Goal: Task Accomplishment & Management: Manage account settings

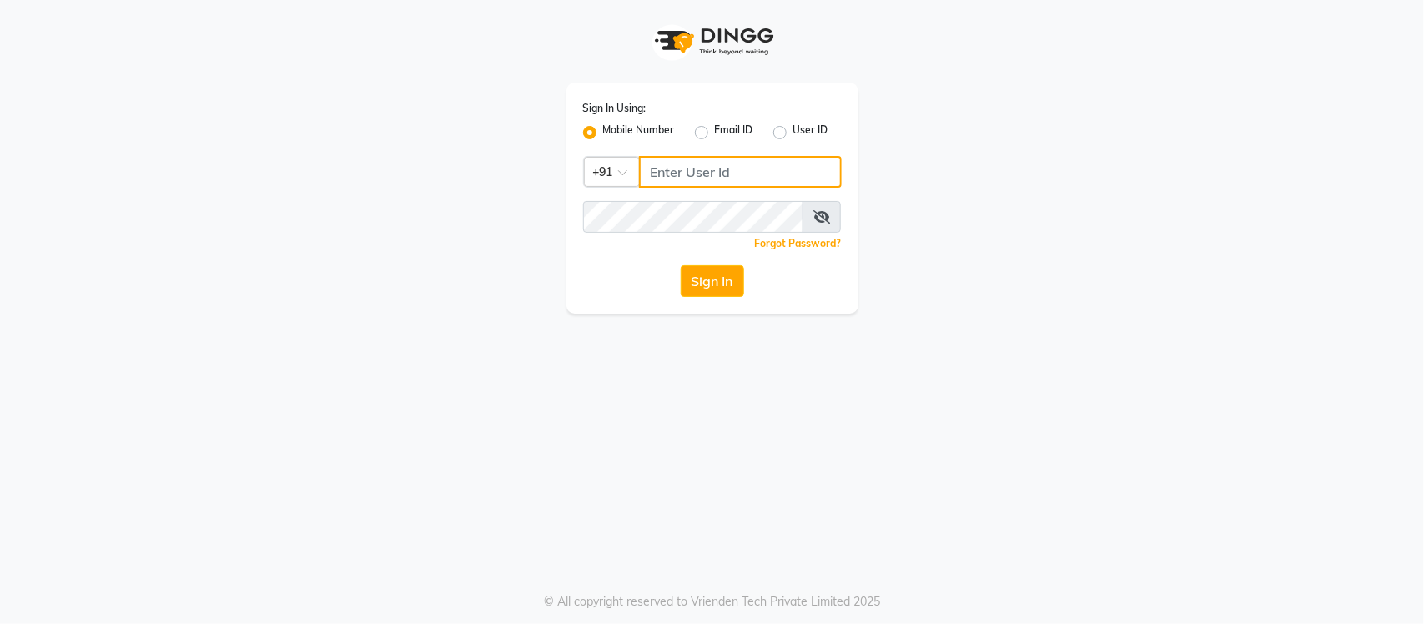
type input "9205559802"
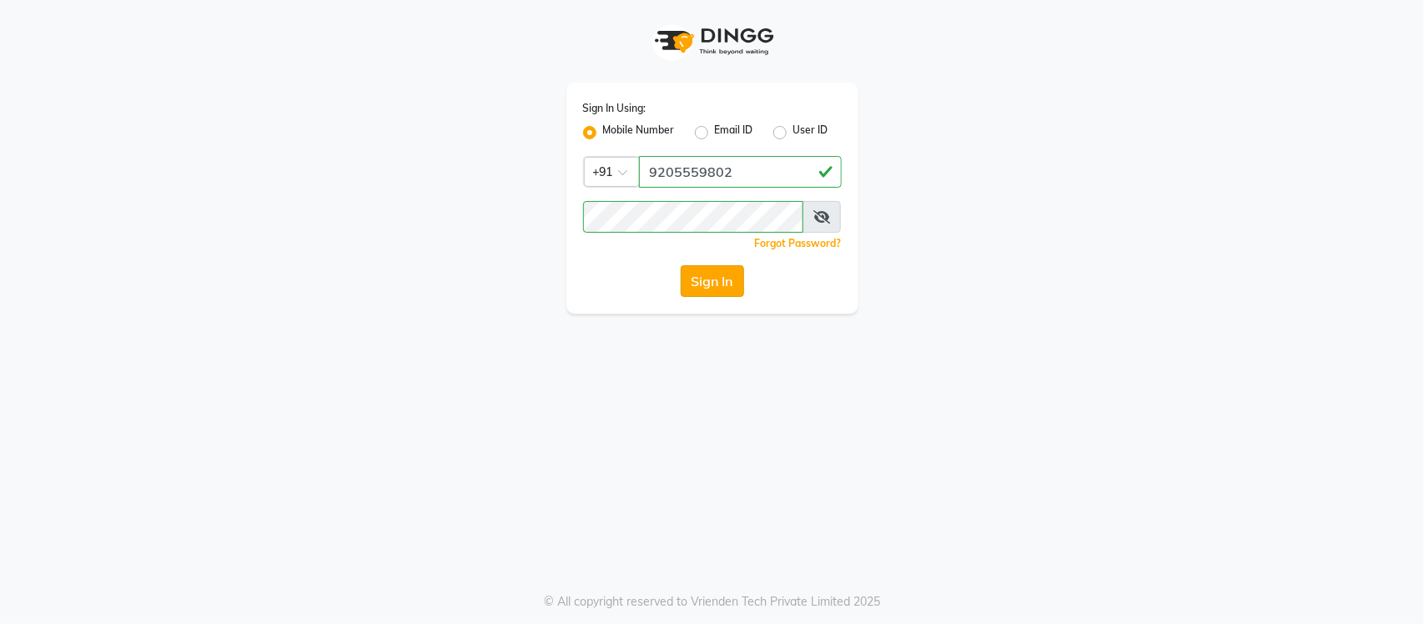
drag, startPoint x: 0, startPoint y: 0, endPoint x: 712, endPoint y: 286, distance: 767.2
click at [712, 286] on button "Sign In" at bounding box center [712, 281] width 63 height 32
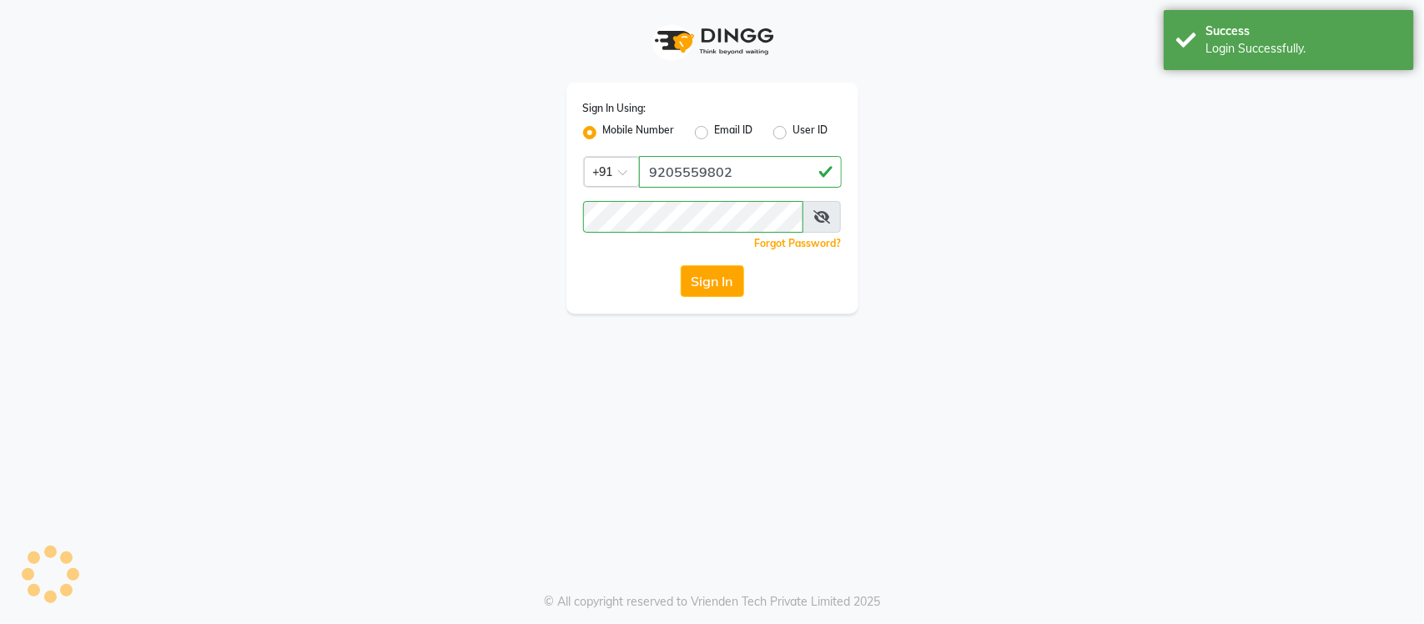
select select "service"
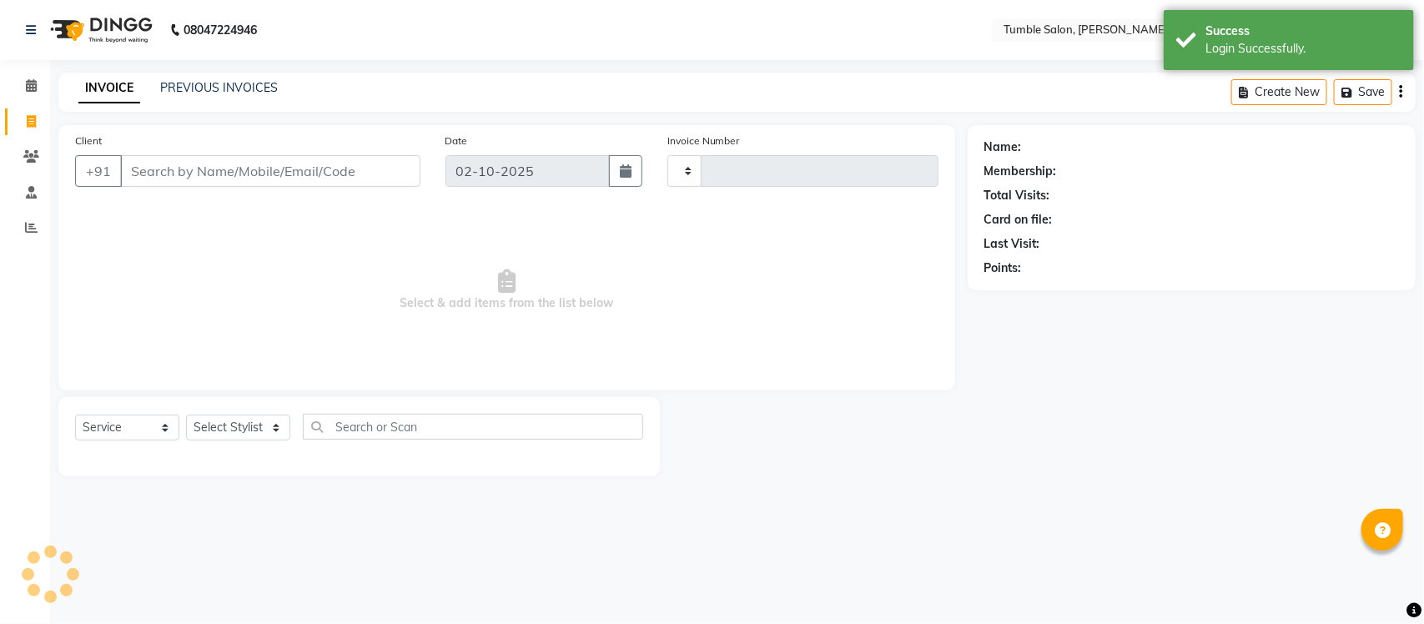
type input "2628"
select select "en"
select select "8207"
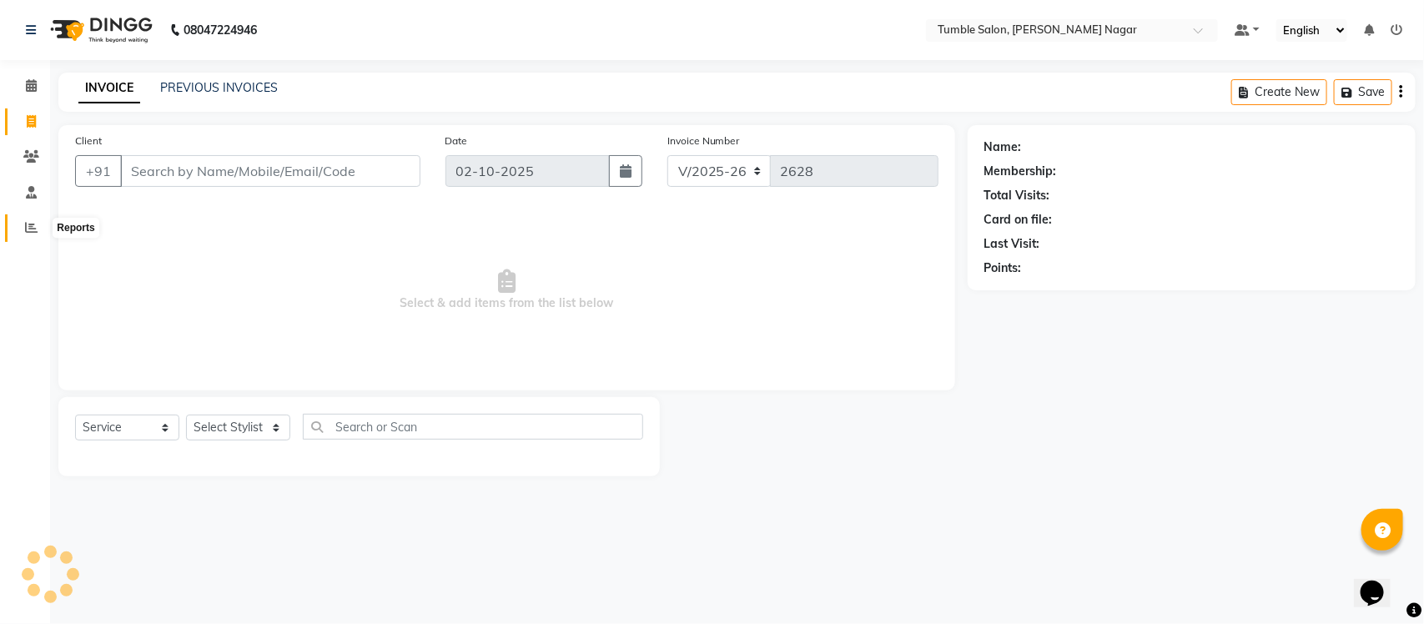
click at [26, 228] on icon at bounding box center [31, 227] width 13 height 13
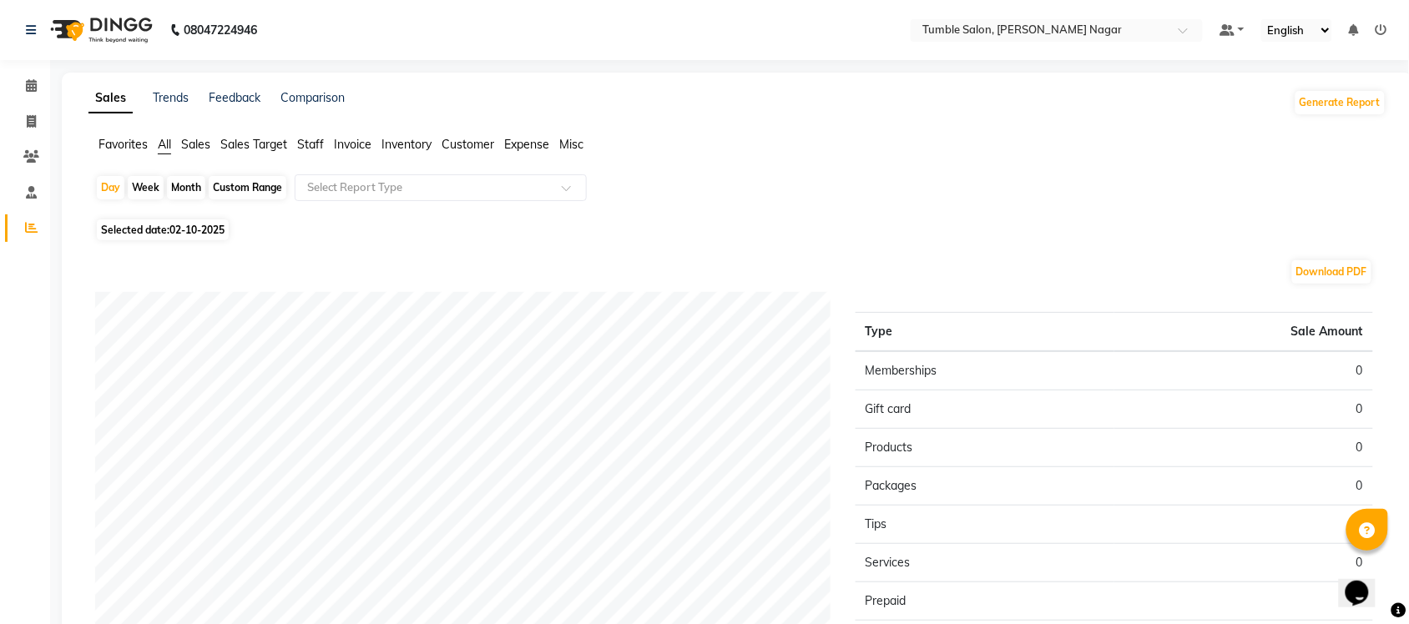
click at [194, 147] on span "Sales" at bounding box center [195, 144] width 29 height 15
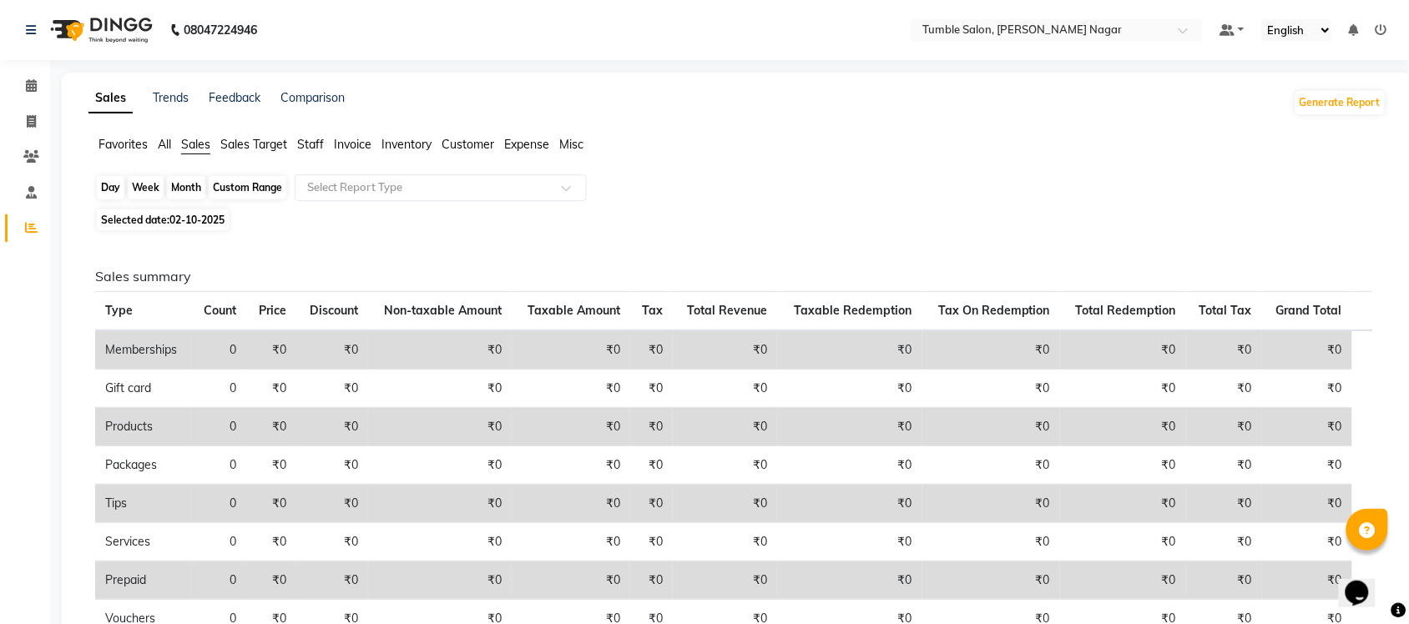
click at [109, 184] on div "Day" at bounding box center [111, 187] width 28 height 23
select select "10"
select select "2025"
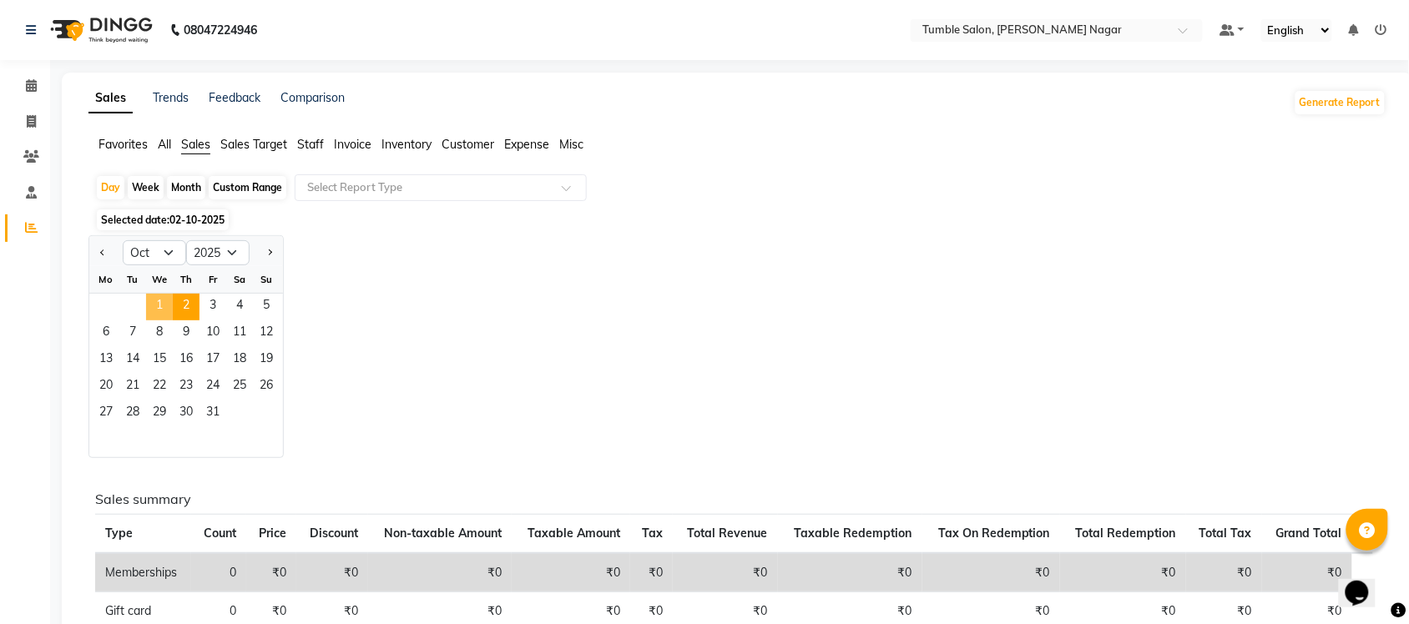
click at [159, 305] on span "1" at bounding box center [159, 307] width 27 height 27
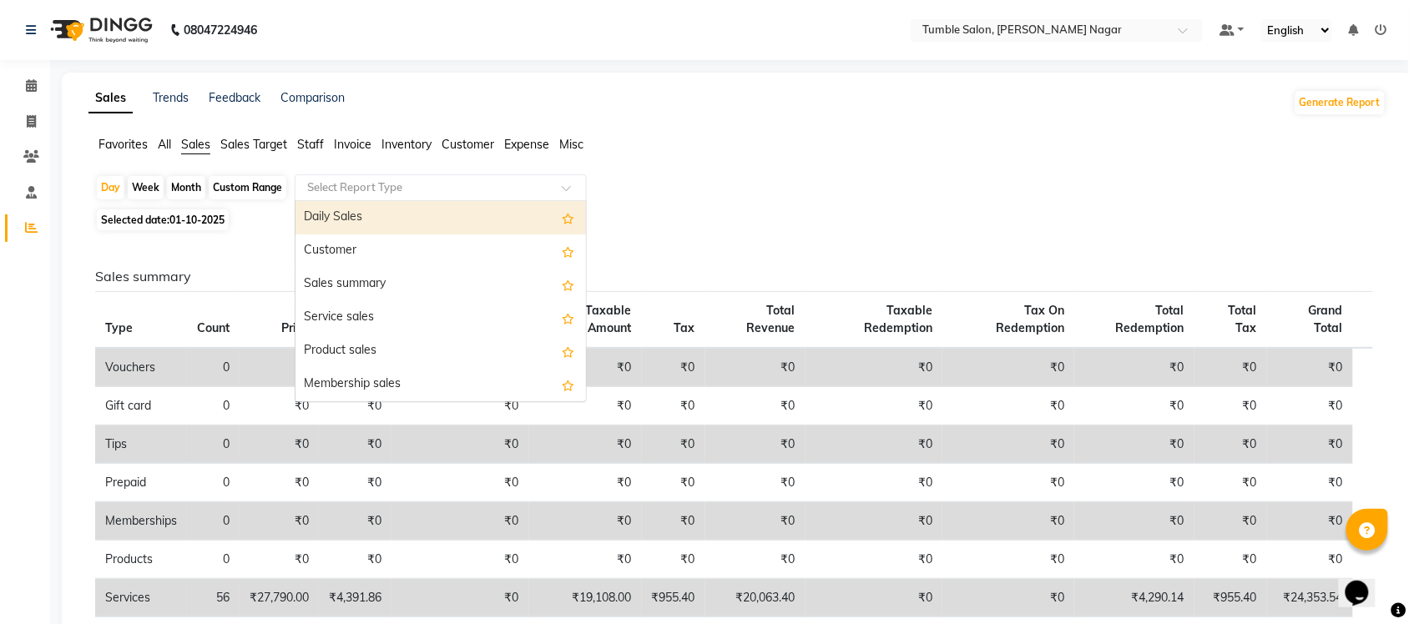
click at [578, 184] on span at bounding box center [572, 192] width 21 height 17
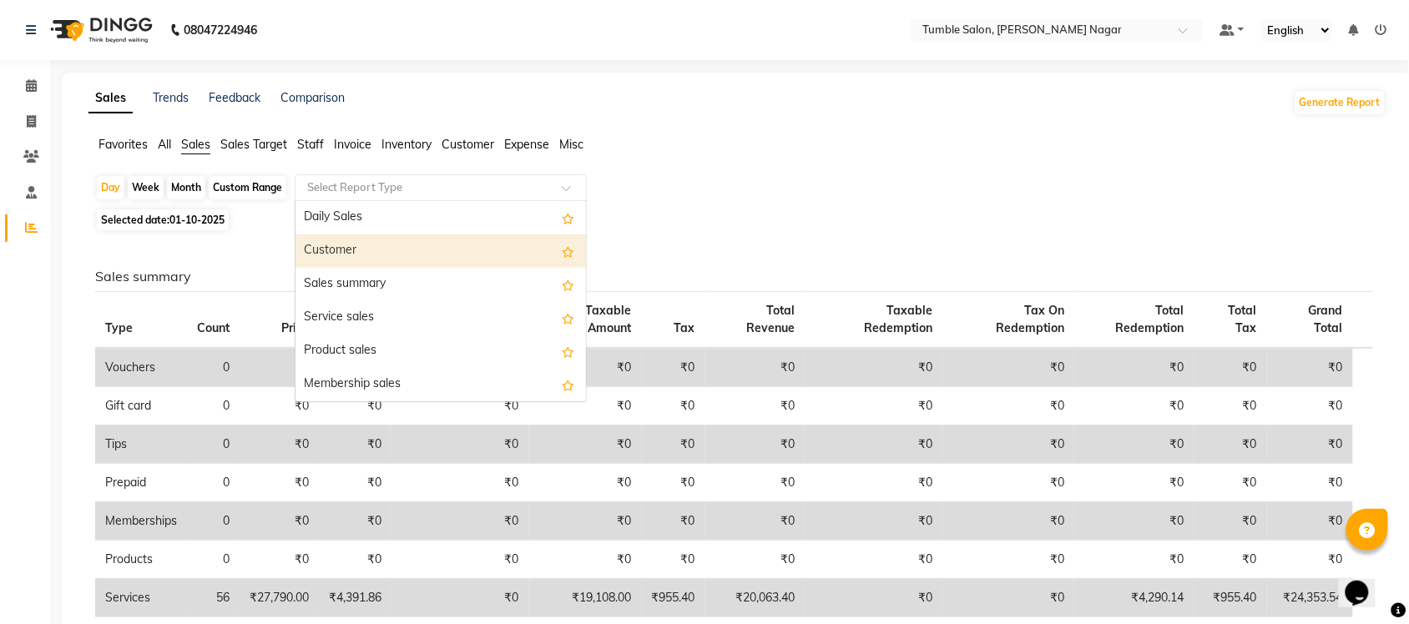
scroll to position [399, 0]
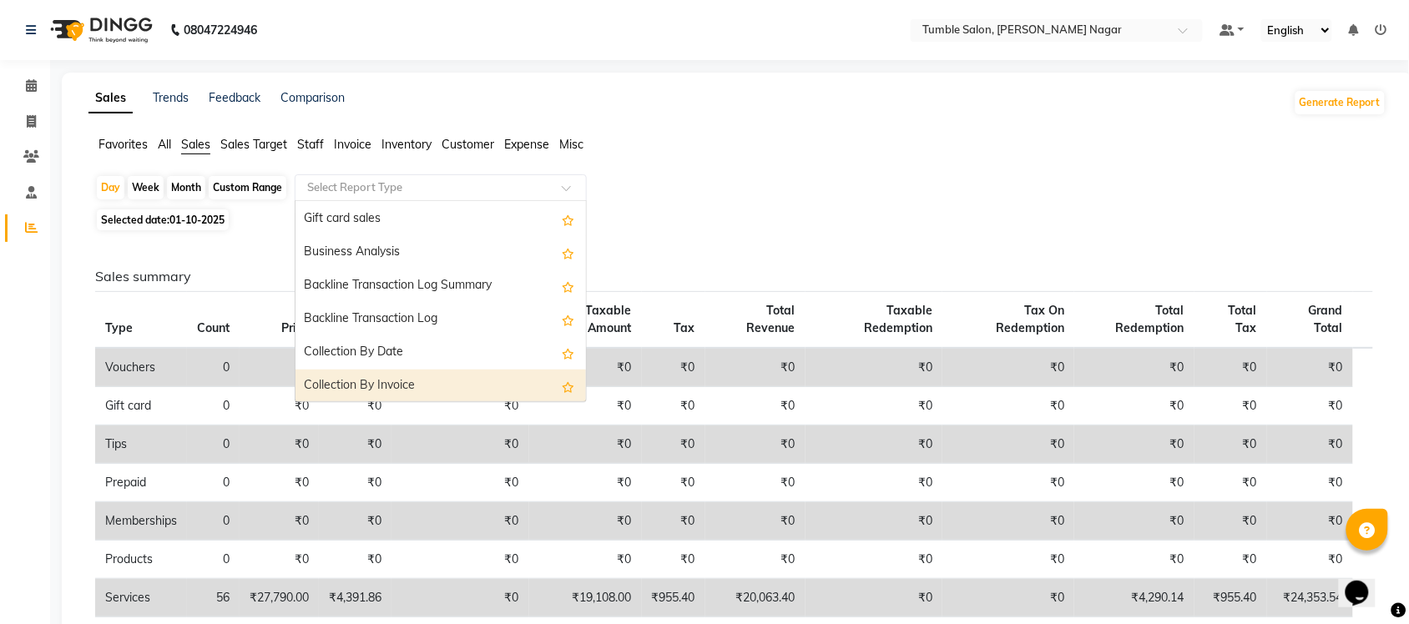
click at [422, 384] on div "Collection By Invoice" at bounding box center [440, 386] width 290 height 33
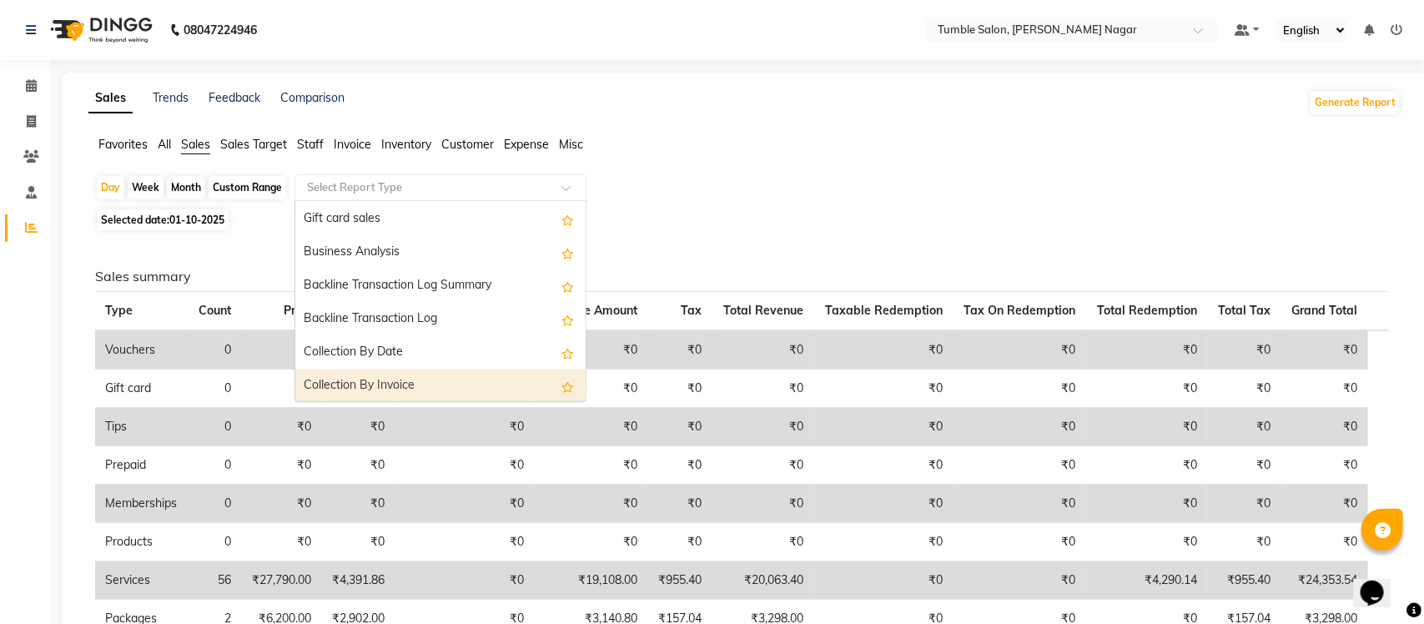
select select "full_report"
select select "csv"
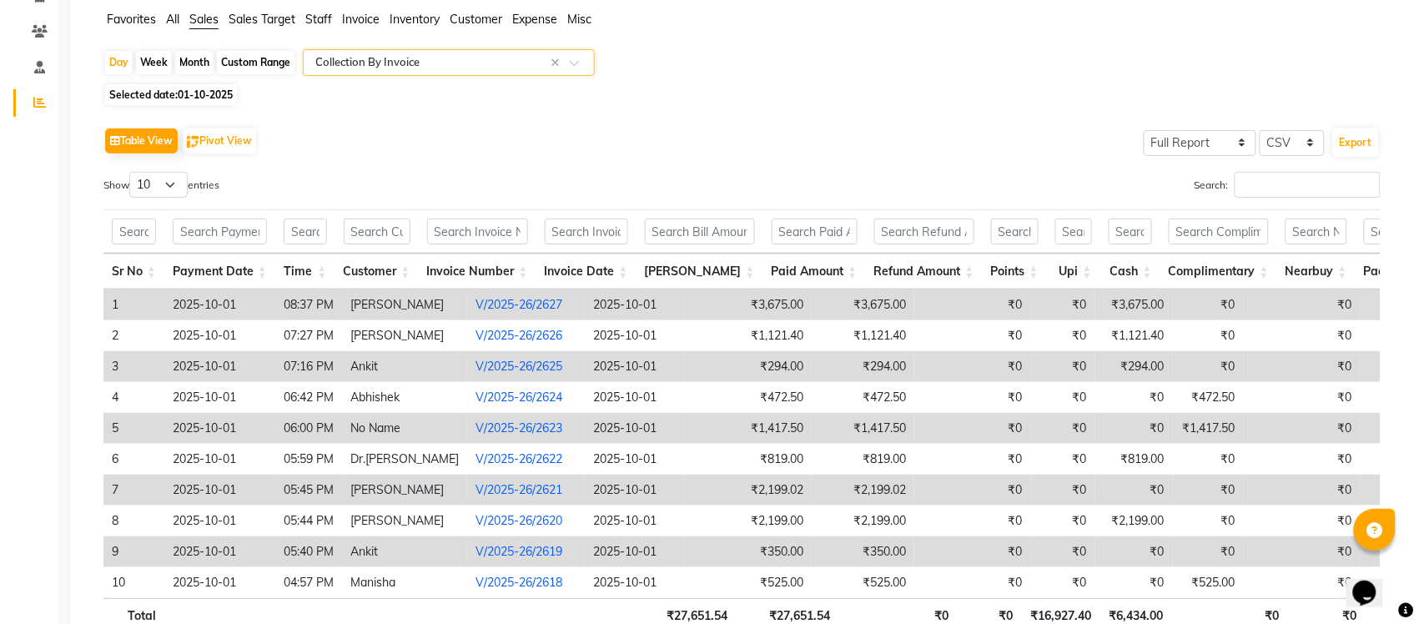
scroll to position [259, 0]
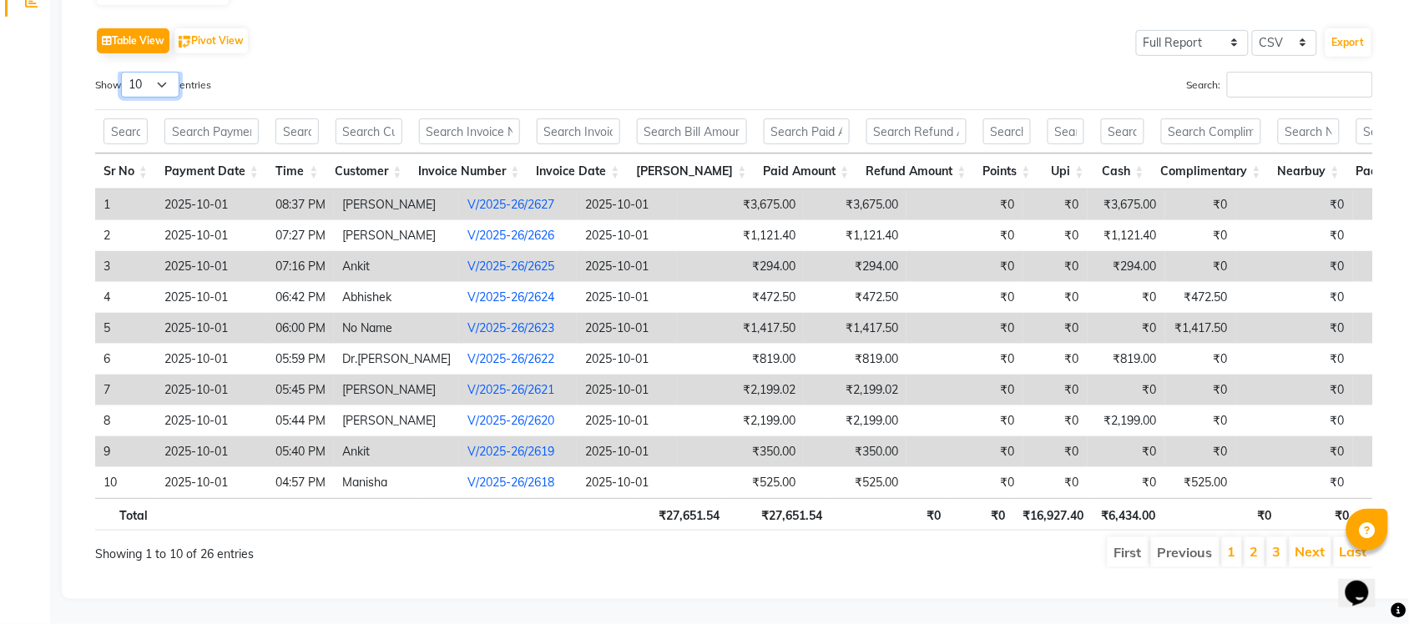
click at [163, 72] on select "10 25 50 100" at bounding box center [150, 85] width 58 height 26
select select "50"
click at [124, 72] on select "10 25 50 100" at bounding box center [150, 85] width 58 height 26
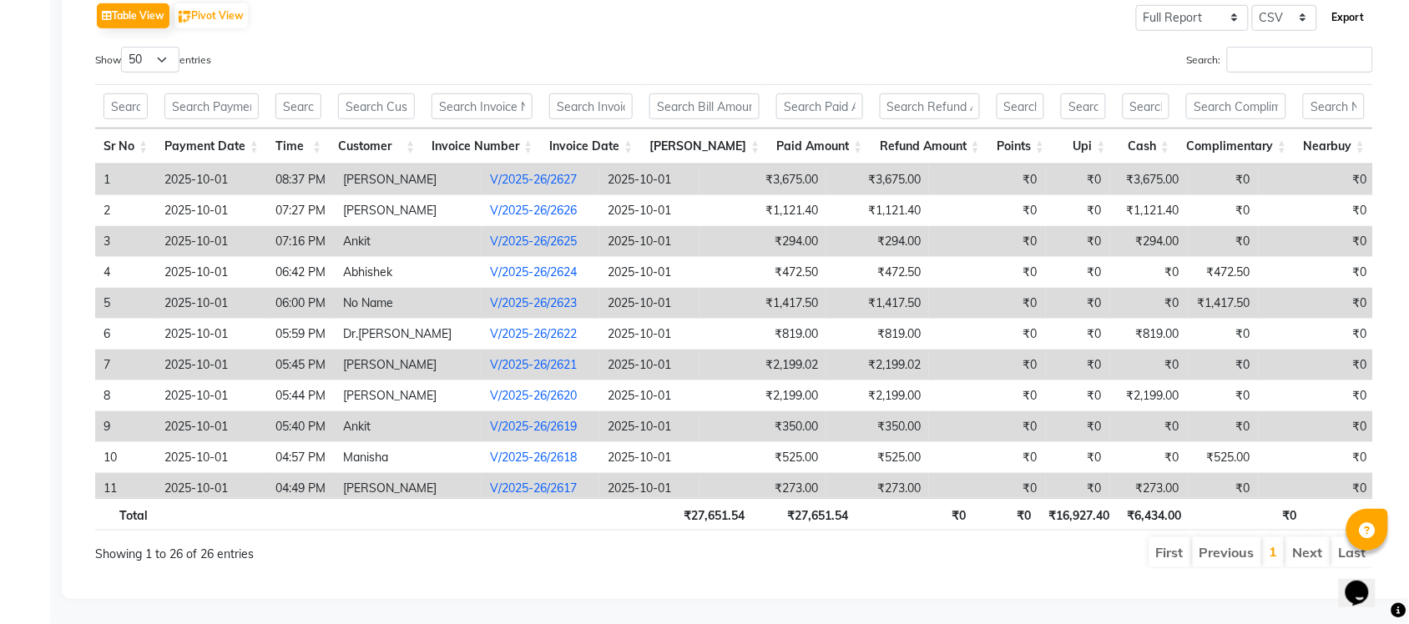
click at [1357, 15] on button "Export" at bounding box center [1348, 17] width 46 height 28
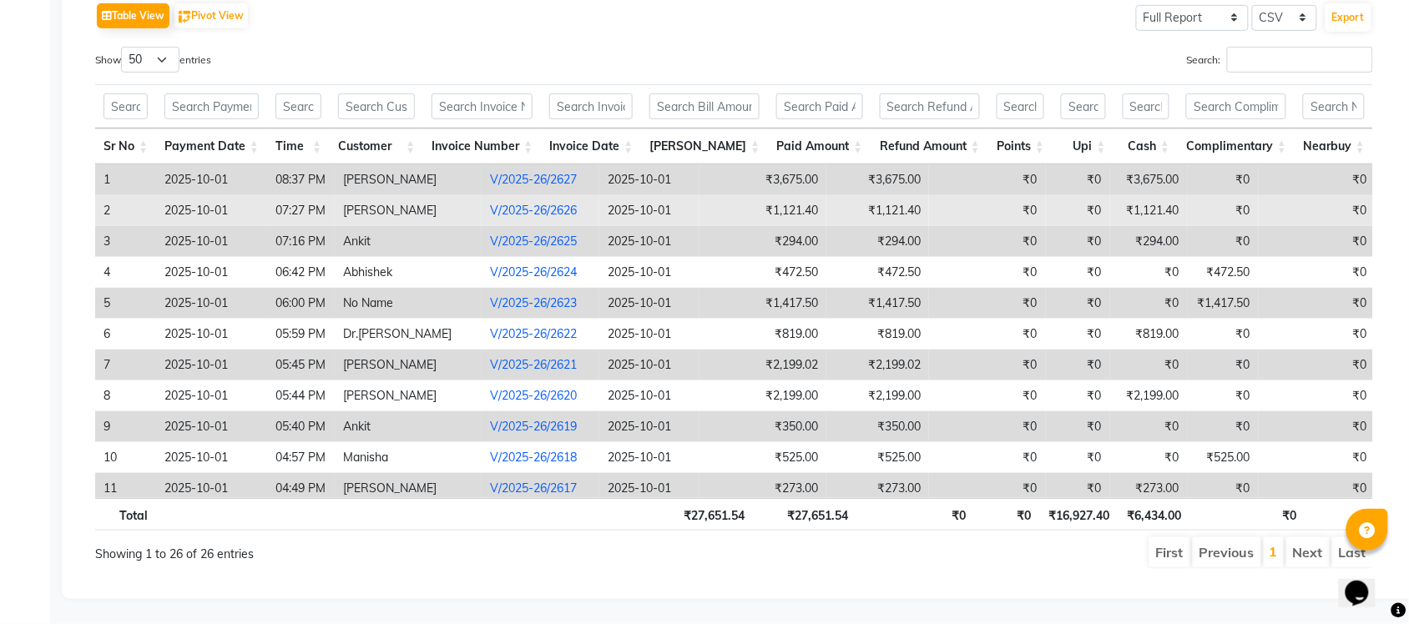
click at [490, 203] on link "V/2025-26/2626" at bounding box center [533, 210] width 87 height 15
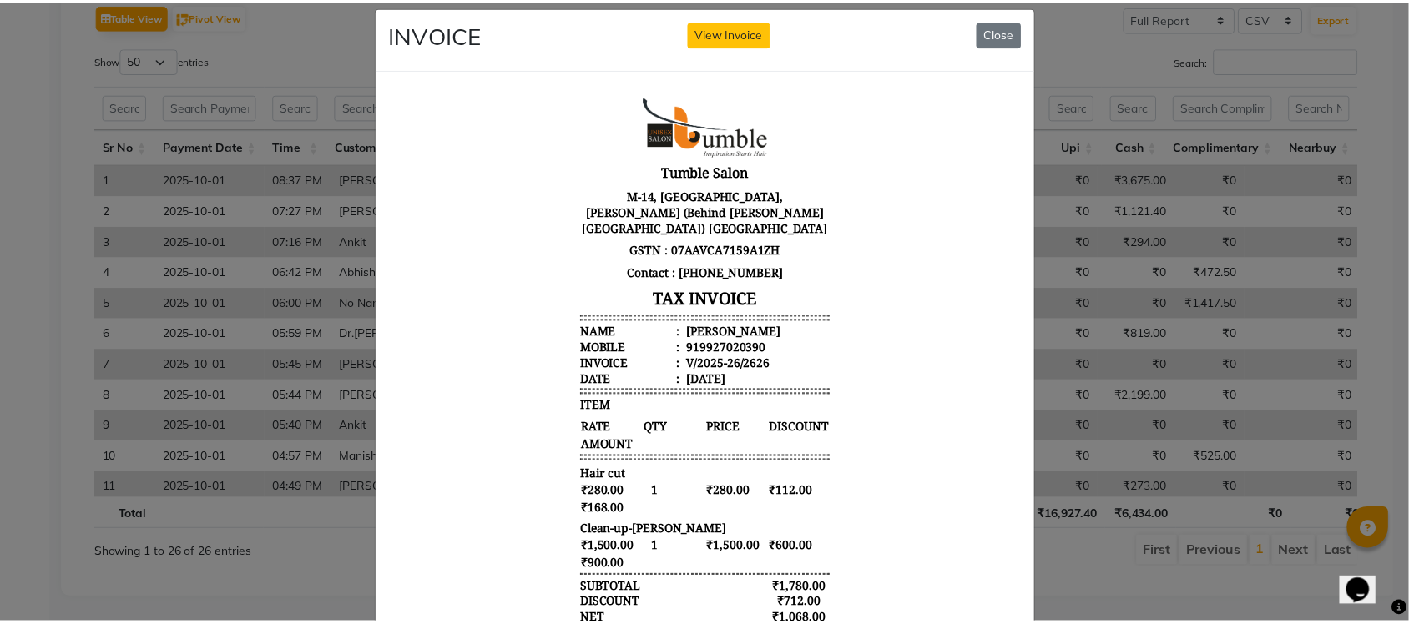
scroll to position [0, 0]
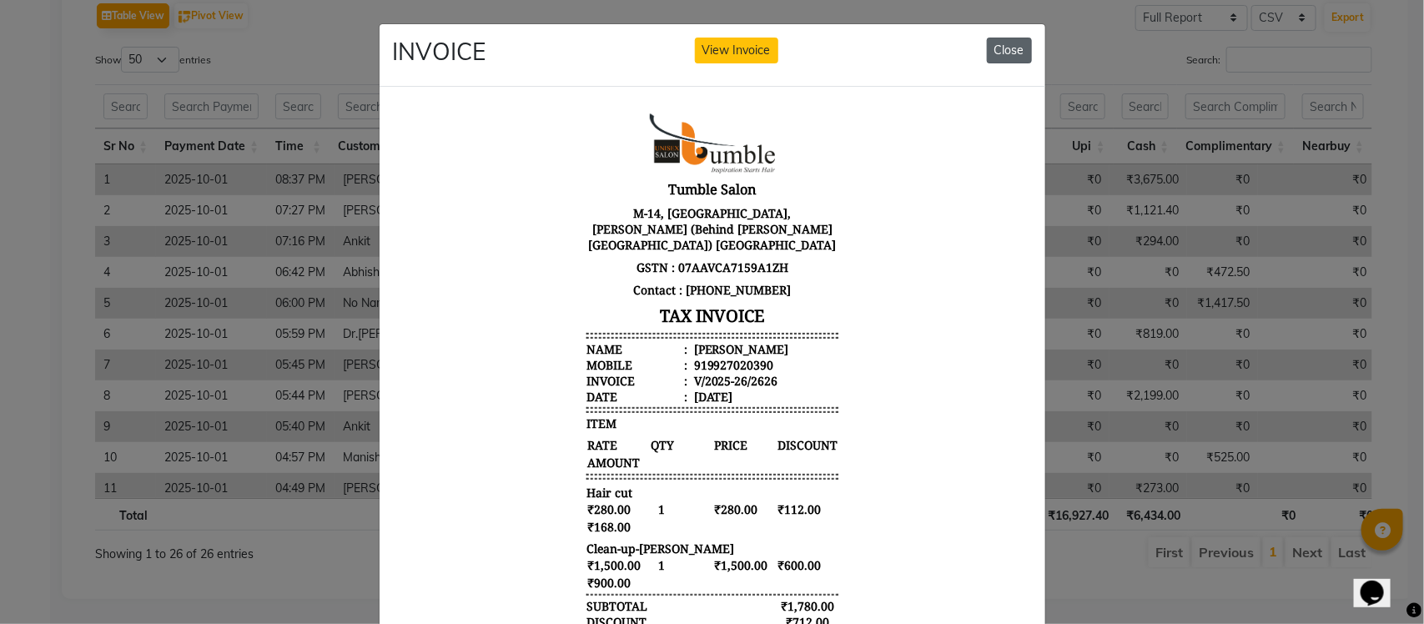
click at [995, 54] on button "Close" at bounding box center [1009, 51] width 45 height 26
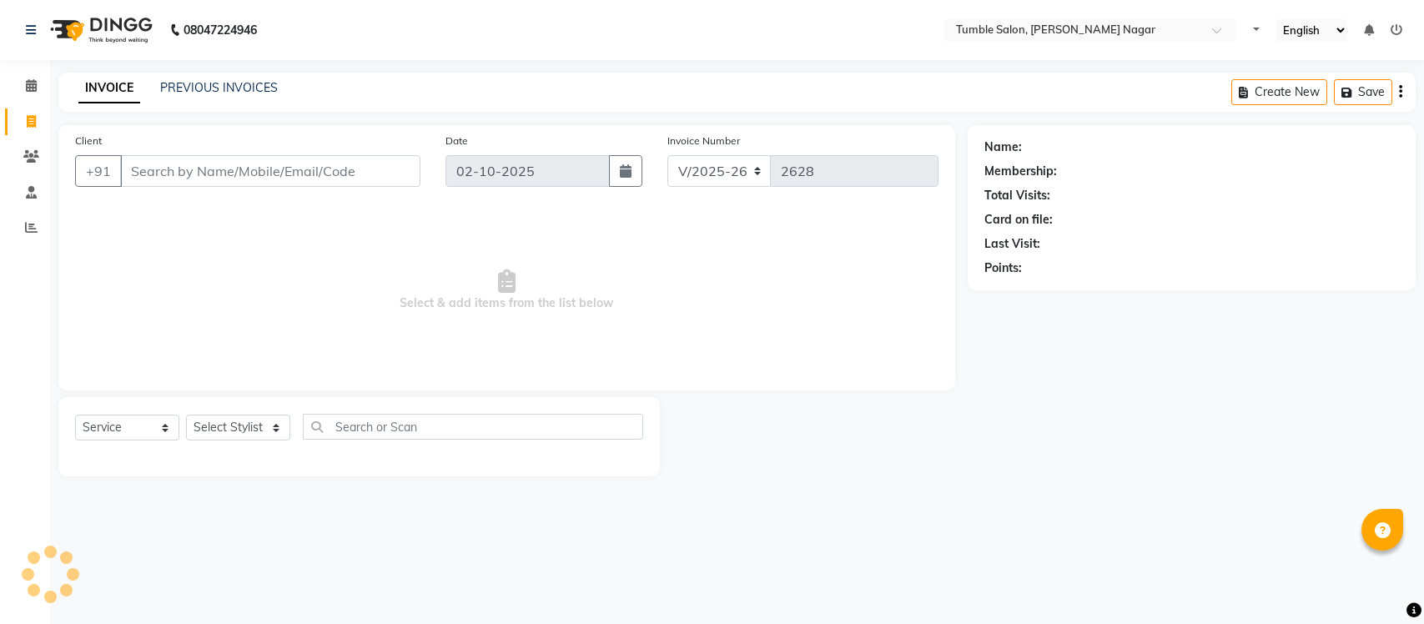
select select "8207"
select select "service"
click at [275, 421] on select "Select Stylist Finance id [PERSON_NAME] [PERSON_NAME] [PERSON_NAME] [PERSON_NAM…" at bounding box center [238, 428] width 104 height 26
select select "77846"
click at [186, 415] on select "Select Stylist Finance id [PERSON_NAME] [PERSON_NAME] [PERSON_NAME] [PERSON_NAM…" at bounding box center [238, 428] width 104 height 26
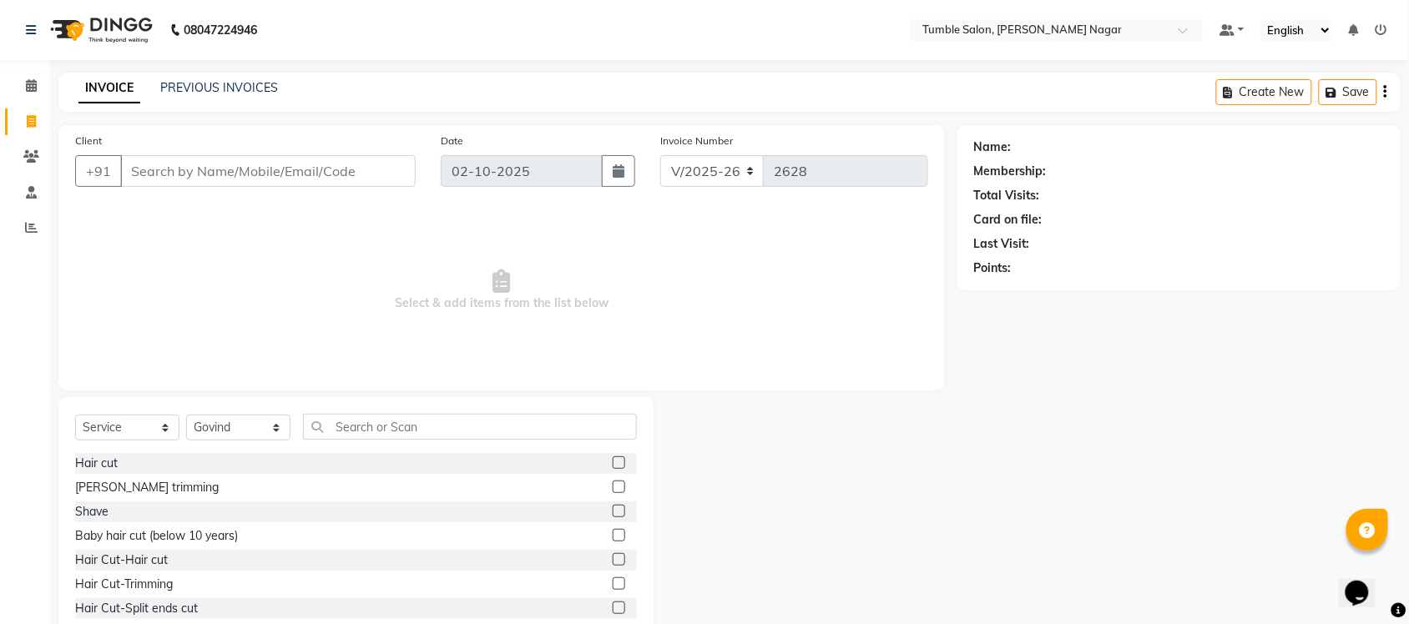
click at [613, 539] on label at bounding box center [619, 535] width 13 height 13
click at [613, 539] on input "checkbox" at bounding box center [618, 536] width 11 height 11
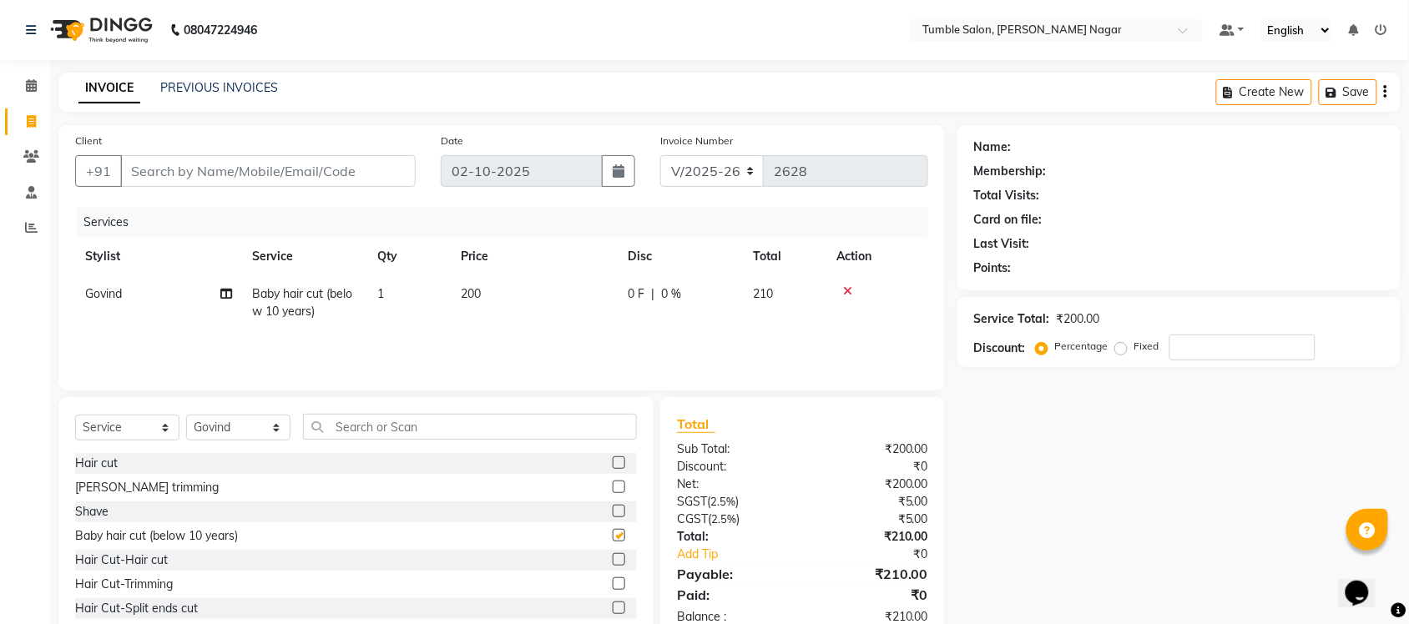
checkbox input "false"
click at [484, 294] on td "200" at bounding box center [534, 302] width 167 height 55
select select "77846"
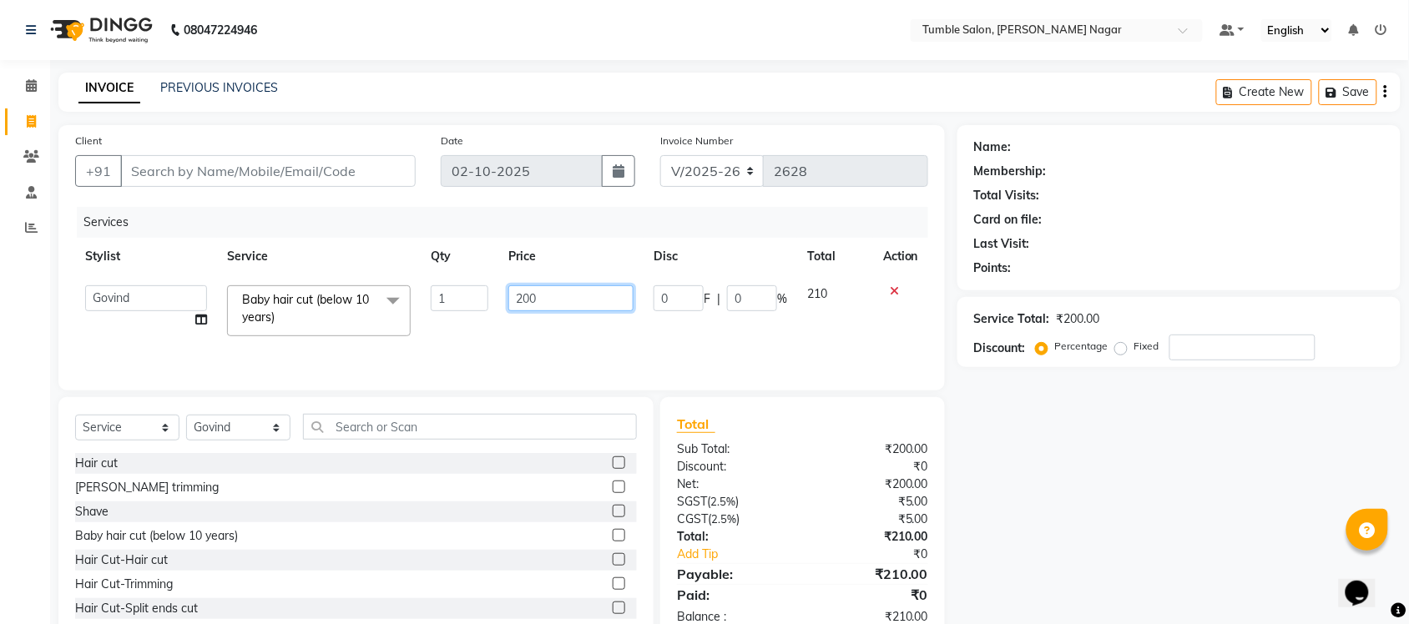
click at [572, 301] on input "200" at bounding box center [570, 298] width 125 height 26
type input "220"
click at [1028, 506] on div "Name: Membership: Total Visits: Card on file: Last Visit: Points: Service Total…" at bounding box center [1185, 384] width 456 height 518
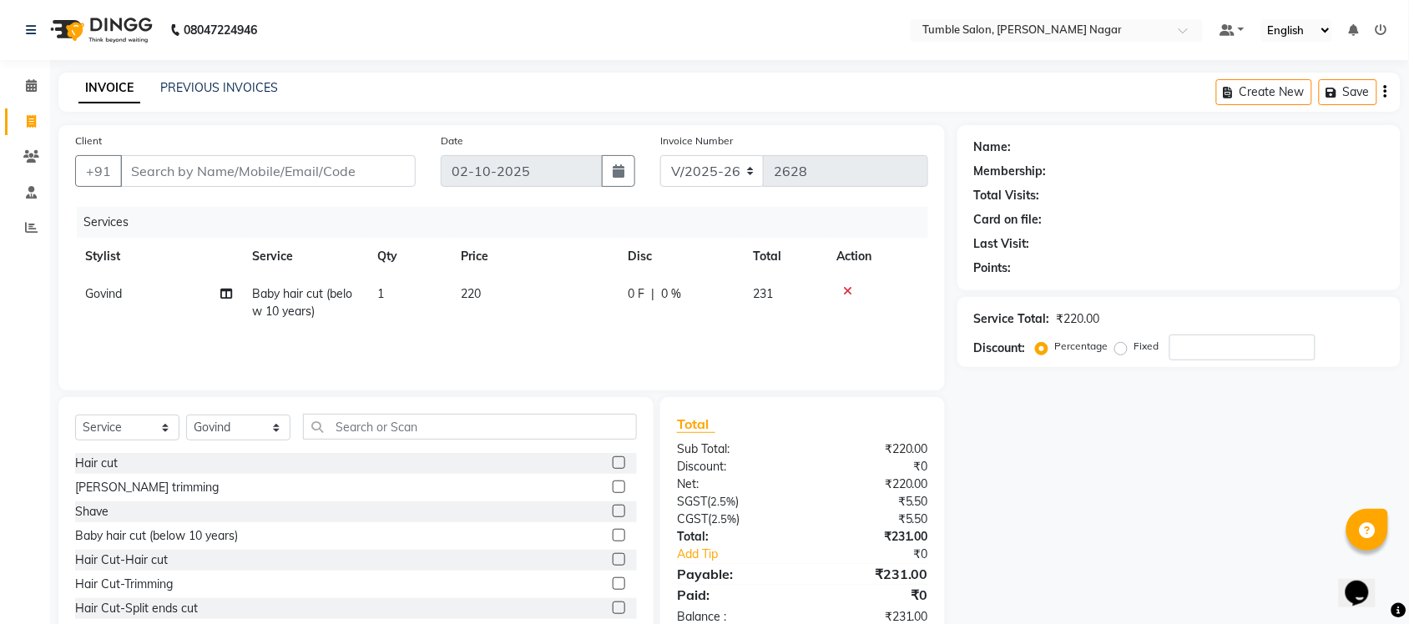
click at [497, 295] on td "220" at bounding box center [534, 302] width 167 height 55
select select "77846"
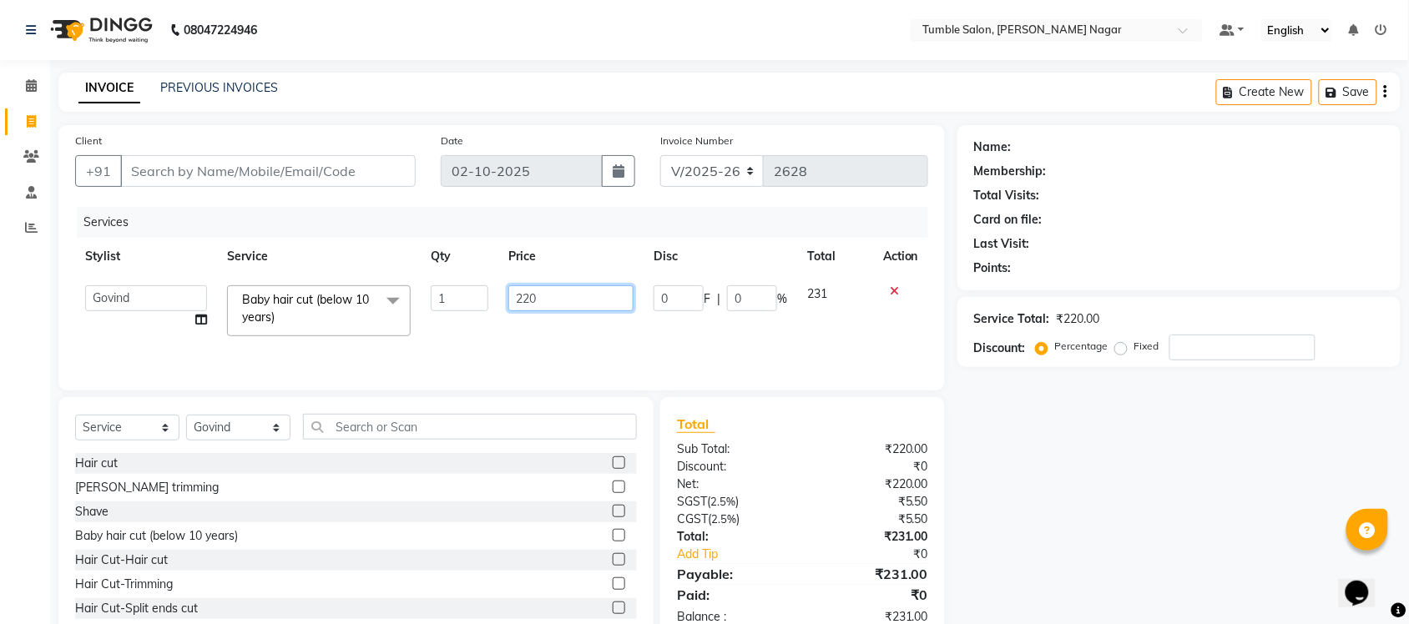
click at [551, 296] on input "220" at bounding box center [570, 298] width 125 height 26
type input "200"
click at [1043, 445] on div "Name: Membership: Total Visits: Card on file: Last Visit: Points: Service Total…" at bounding box center [1185, 384] width 456 height 518
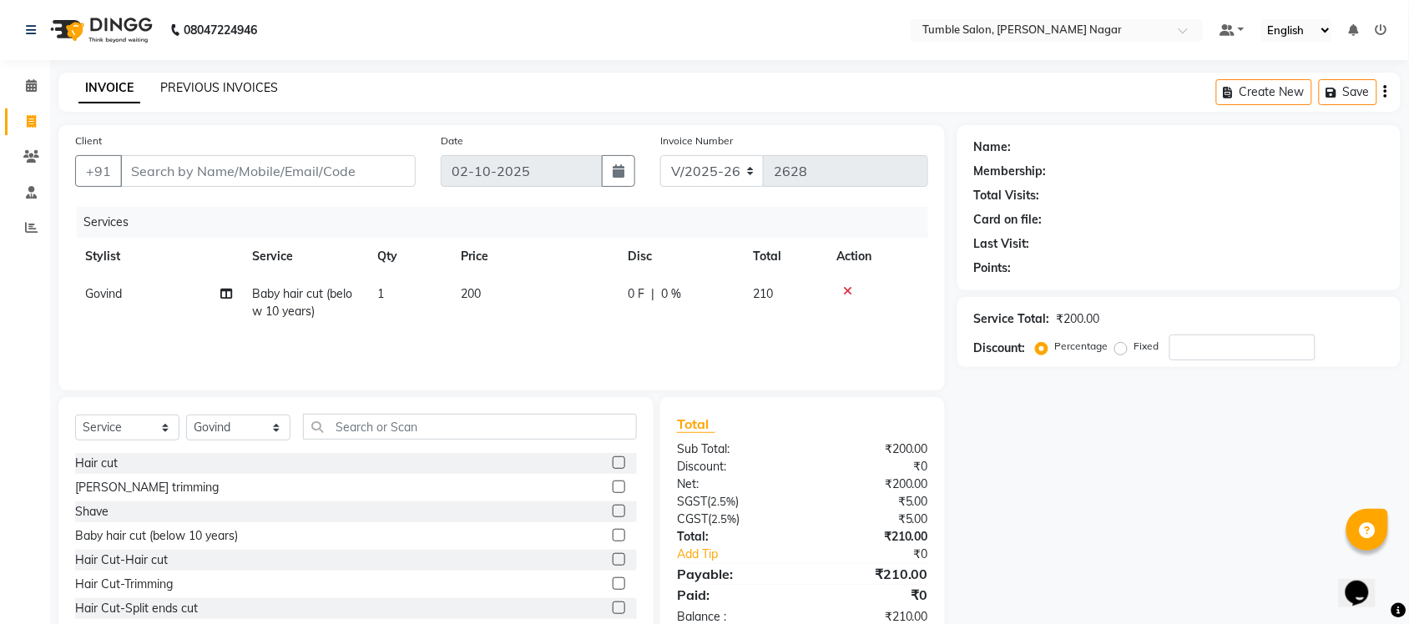
click at [210, 81] on link "PREVIOUS INVOICES" at bounding box center [219, 87] width 118 height 15
click at [186, 171] on input "Client" at bounding box center [267, 171] width 295 height 32
type input "7"
type input "0"
type input "7051456635"
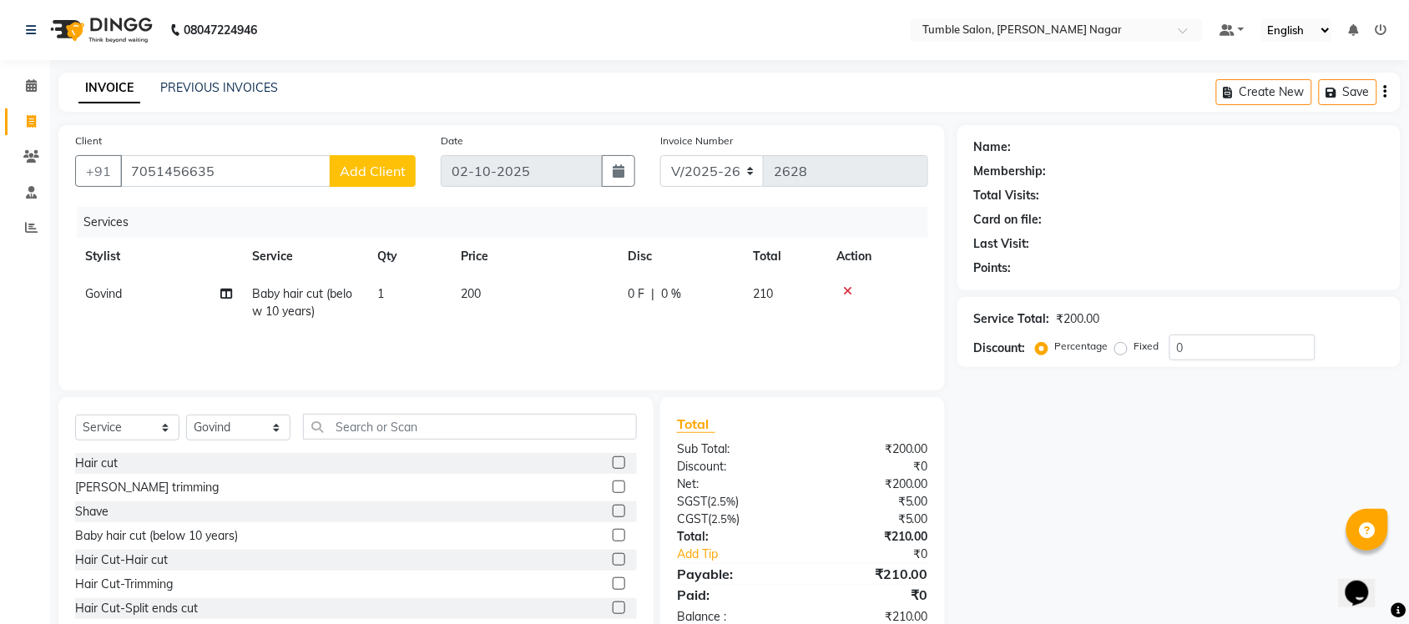
click at [367, 169] on span "Add Client" at bounding box center [373, 171] width 66 height 17
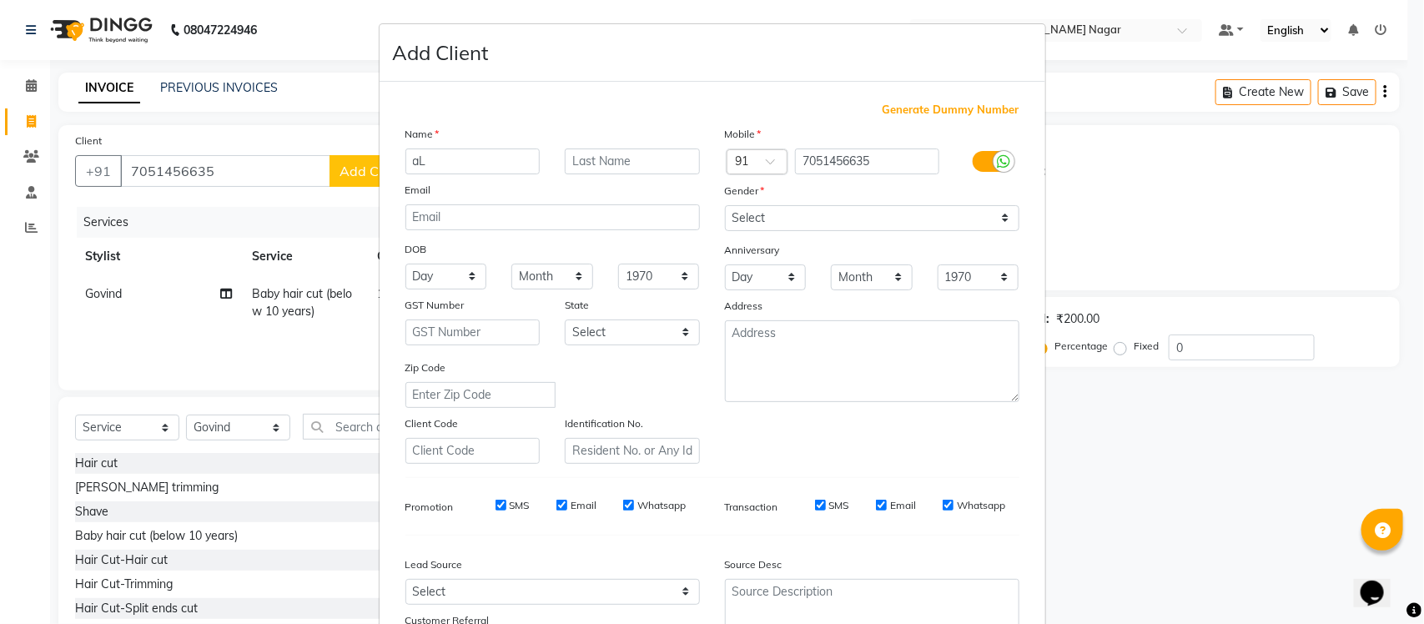
type input "a"
type input "Alok"
click at [582, 172] on input "text" at bounding box center [632, 162] width 135 height 26
type input "Rawat"
click at [991, 213] on select "Select [DEMOGRAPHIC_DATA] [DEMOGRAPHIC_DATA] Other Prefer Not To Say" at bounding box center [872, 218] width 295 height 26
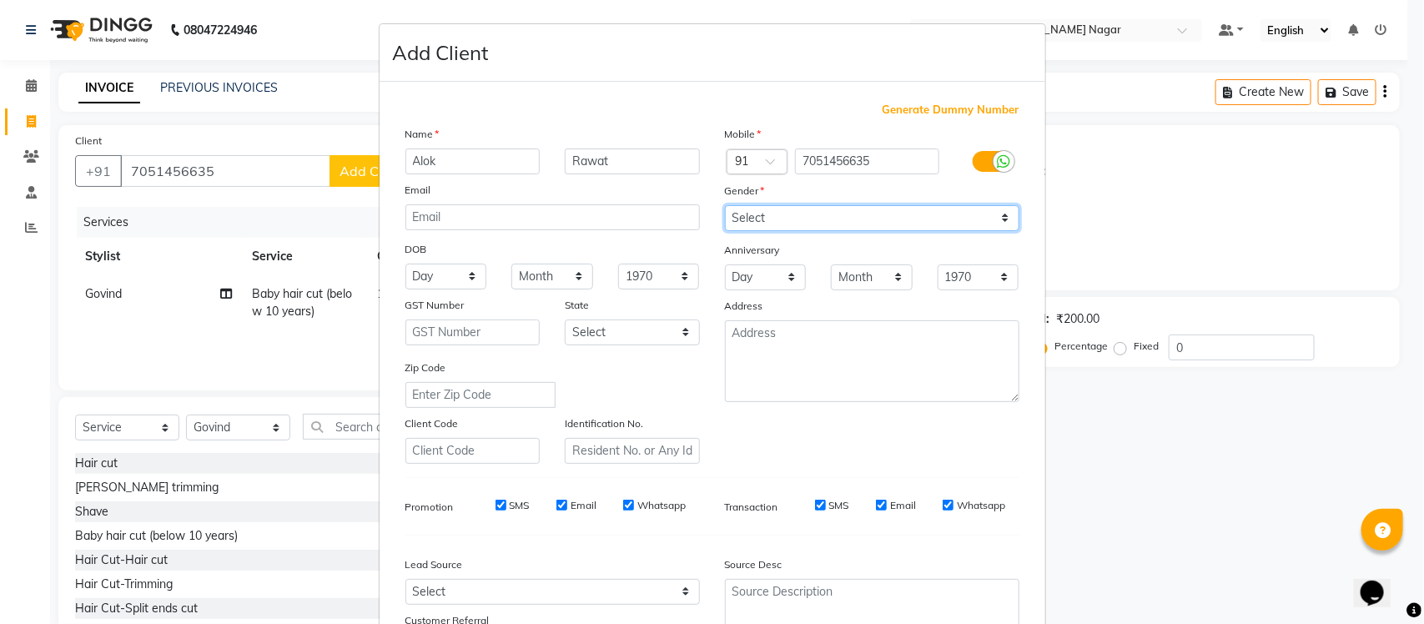
select select "[DEMOGRAPHIC_DATA]"
click at [725, 205] on select "Select [DEMOGRAPHIC_DATA] [DEMOGRAPHIC_DATA] Other Prefer Not To Say" at bounding box center [872, 218] width 295 height 26
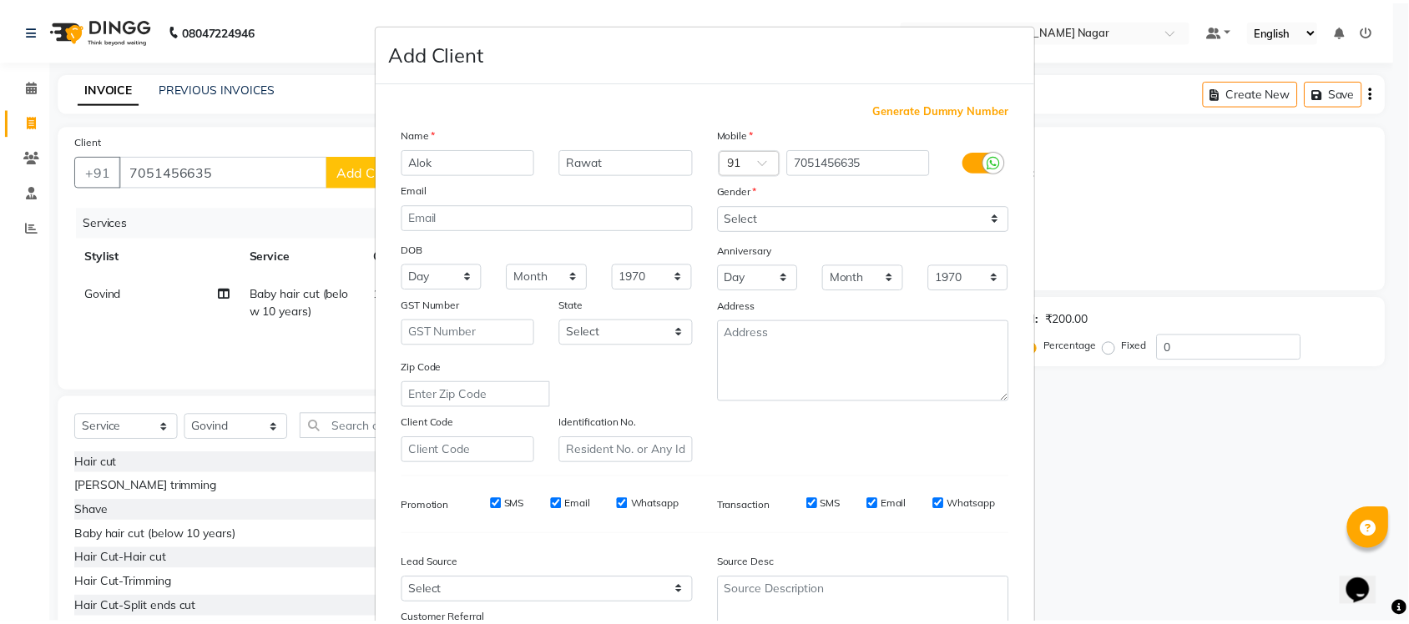
scroll to position [139, 0]
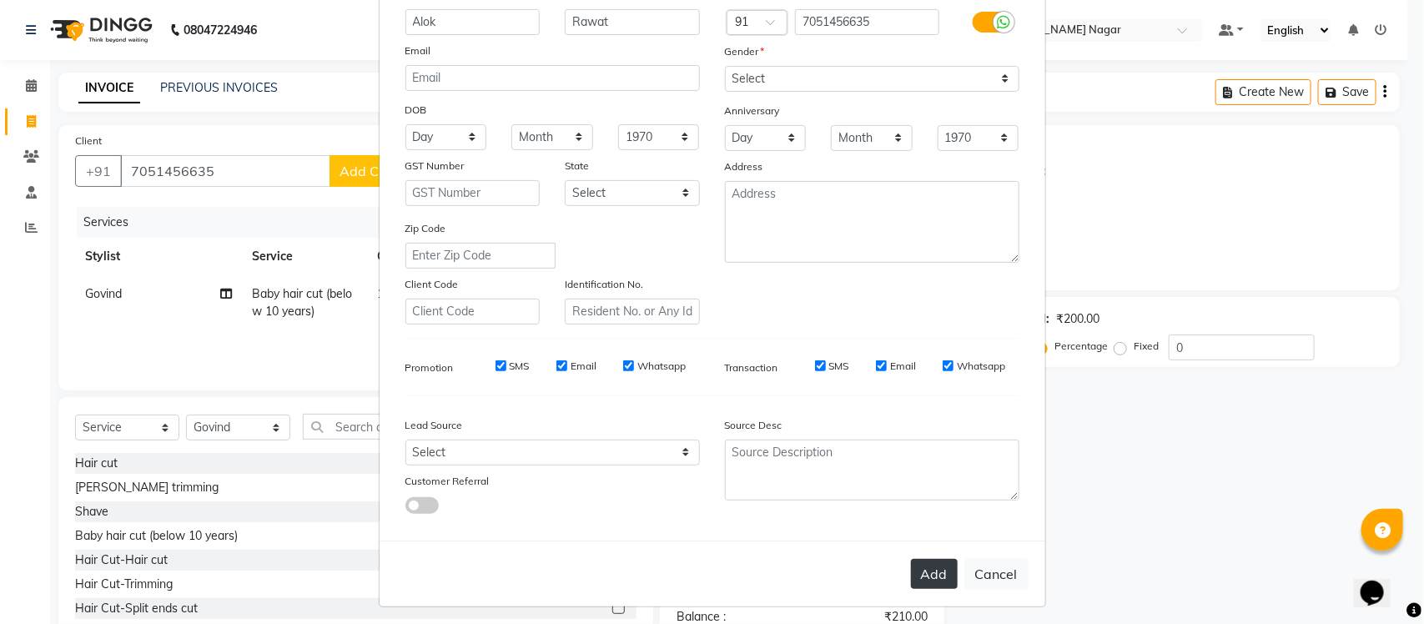
click at [912, 570] on button "Add" at bounding box center [934, 574] width 47 height 30
select select
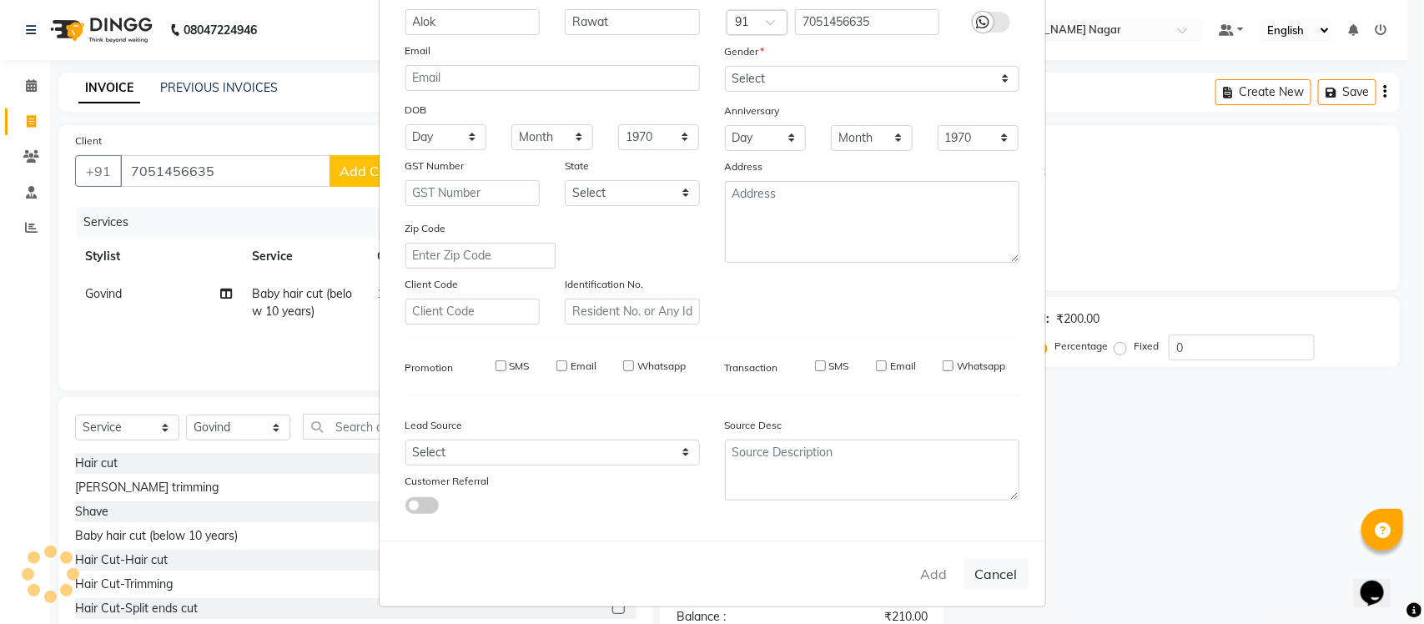
select select
checkbox input "false"
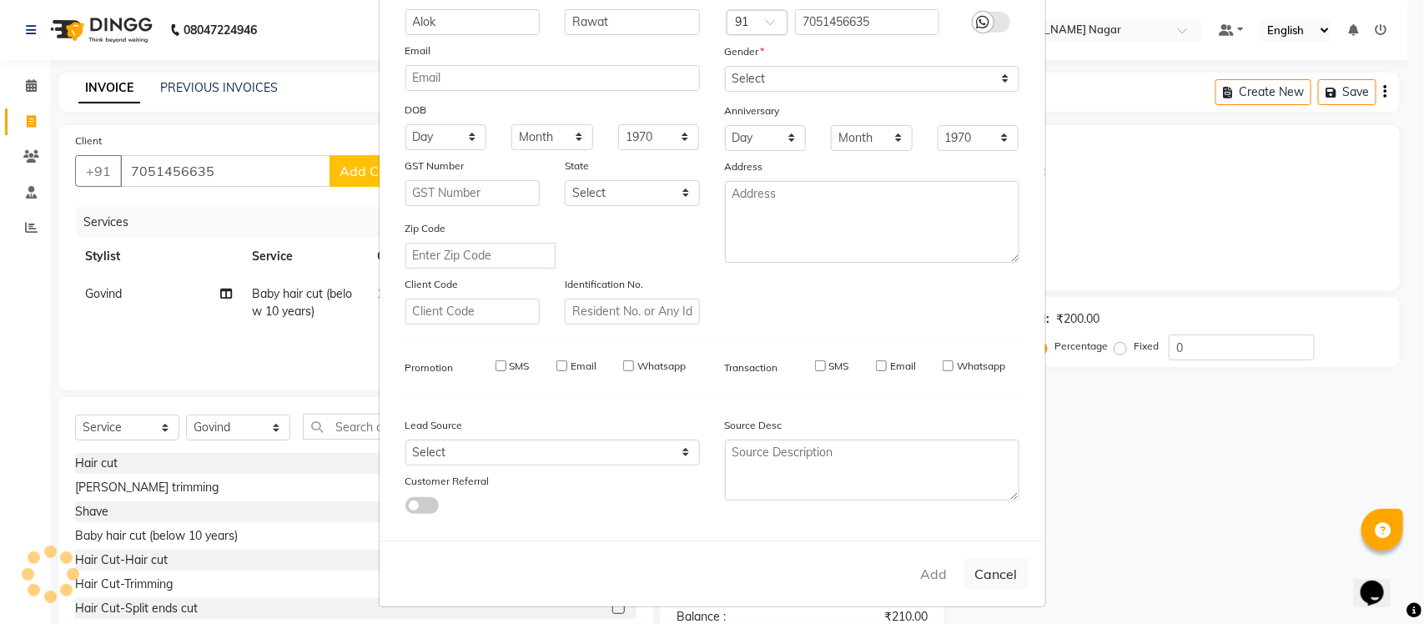
checkbox input "false"
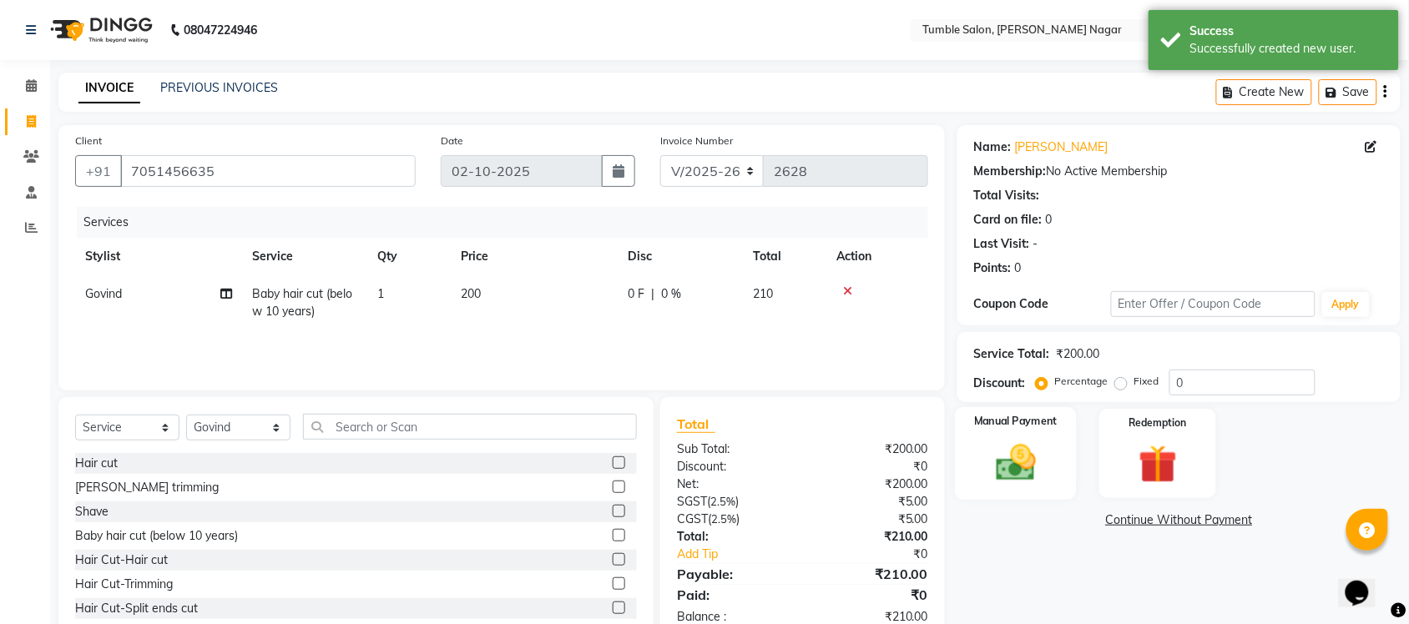
click at [1022, 485] on img at bounding box center [1015, 463] width 65 height 46
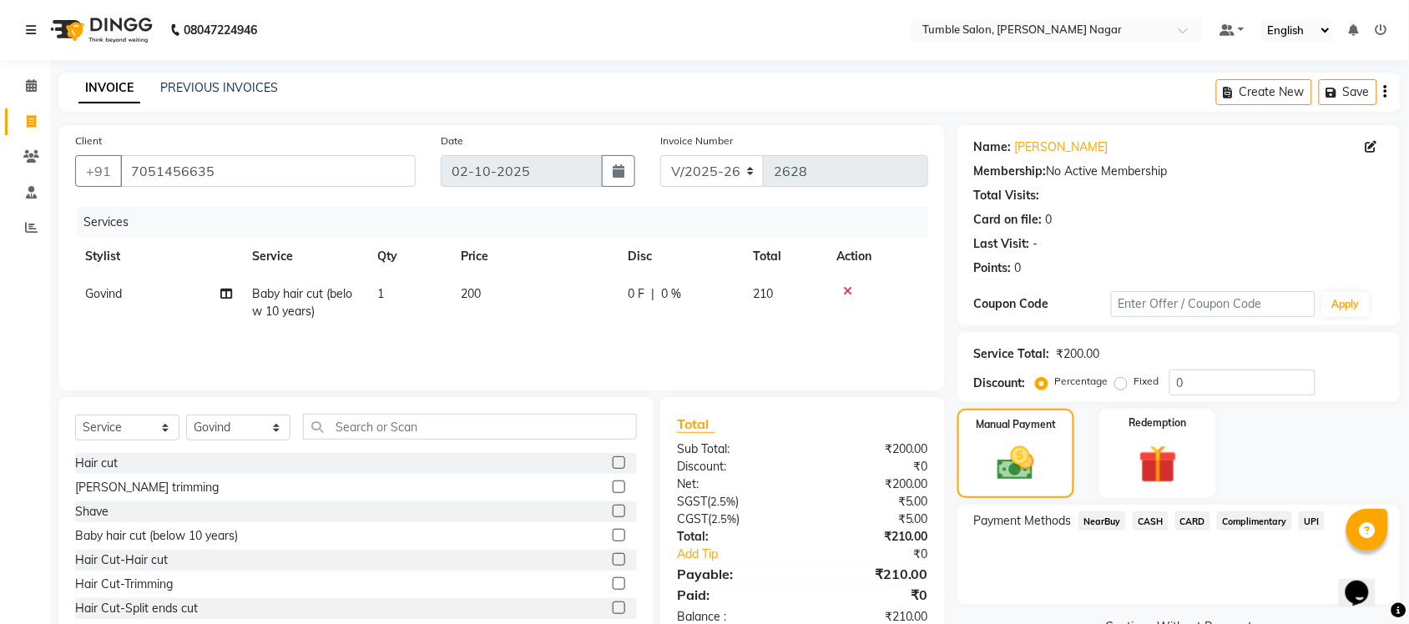
scroll to position [43, 0]
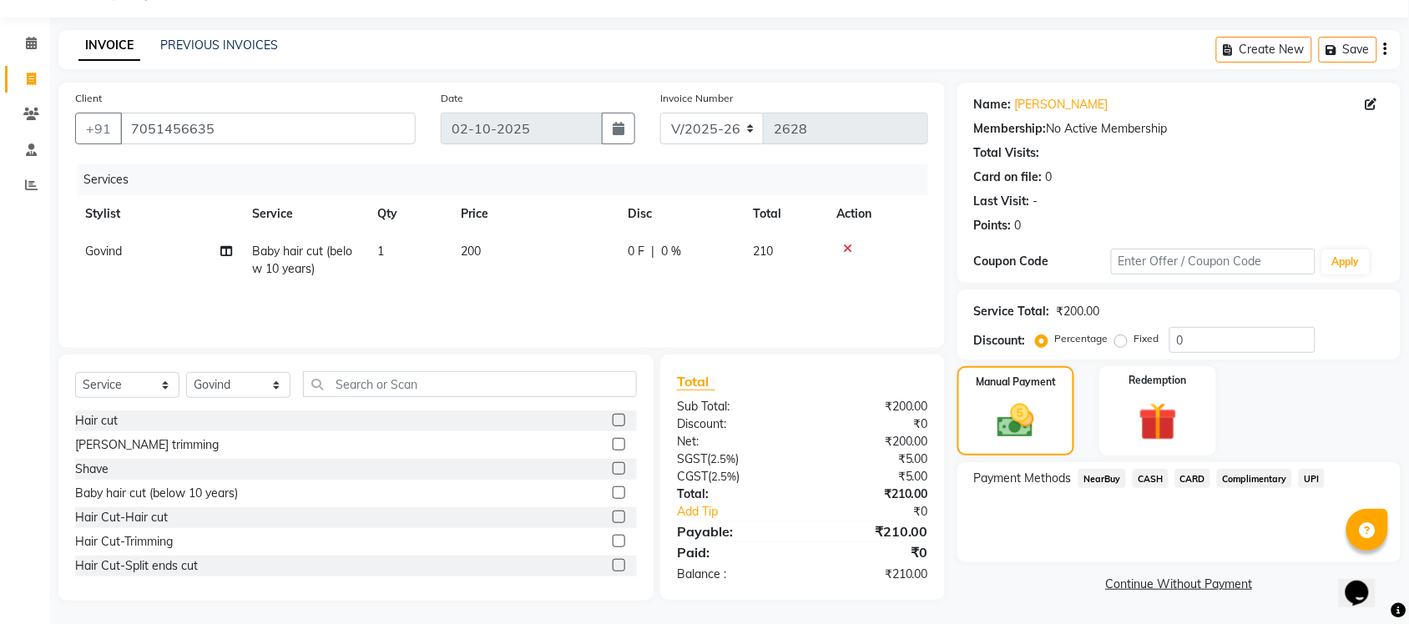
click at [1315, 472] on span "UPI" at bounding box center [1311, 478] width 26 height 19
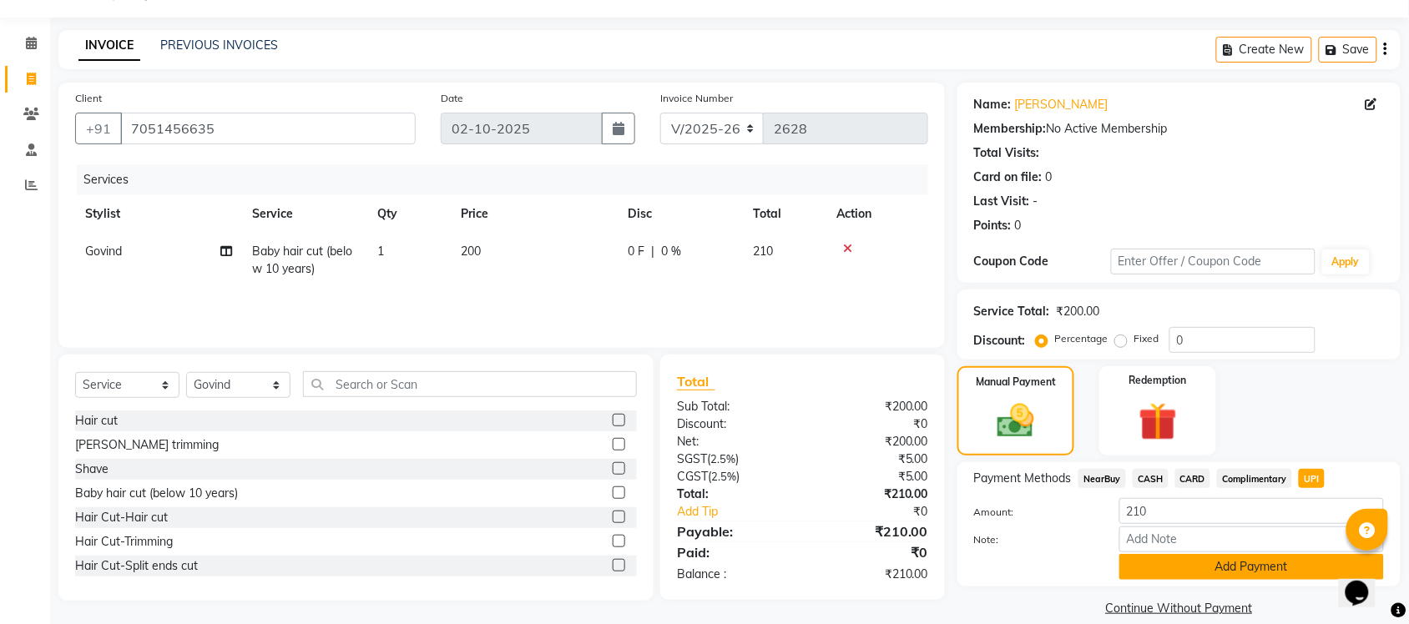
click at [1249, 572] on button "Add Payment" at bounding box center [1251, 567] width 265 height 26
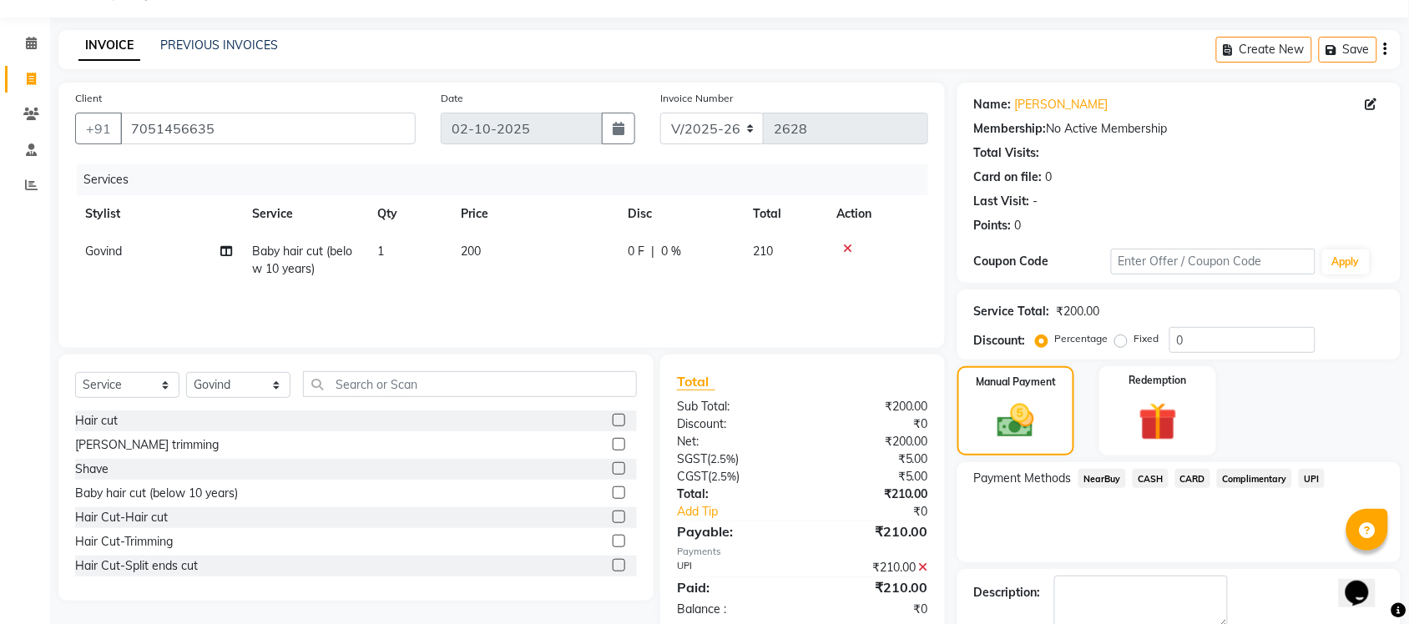
scroll to position [134, 0]
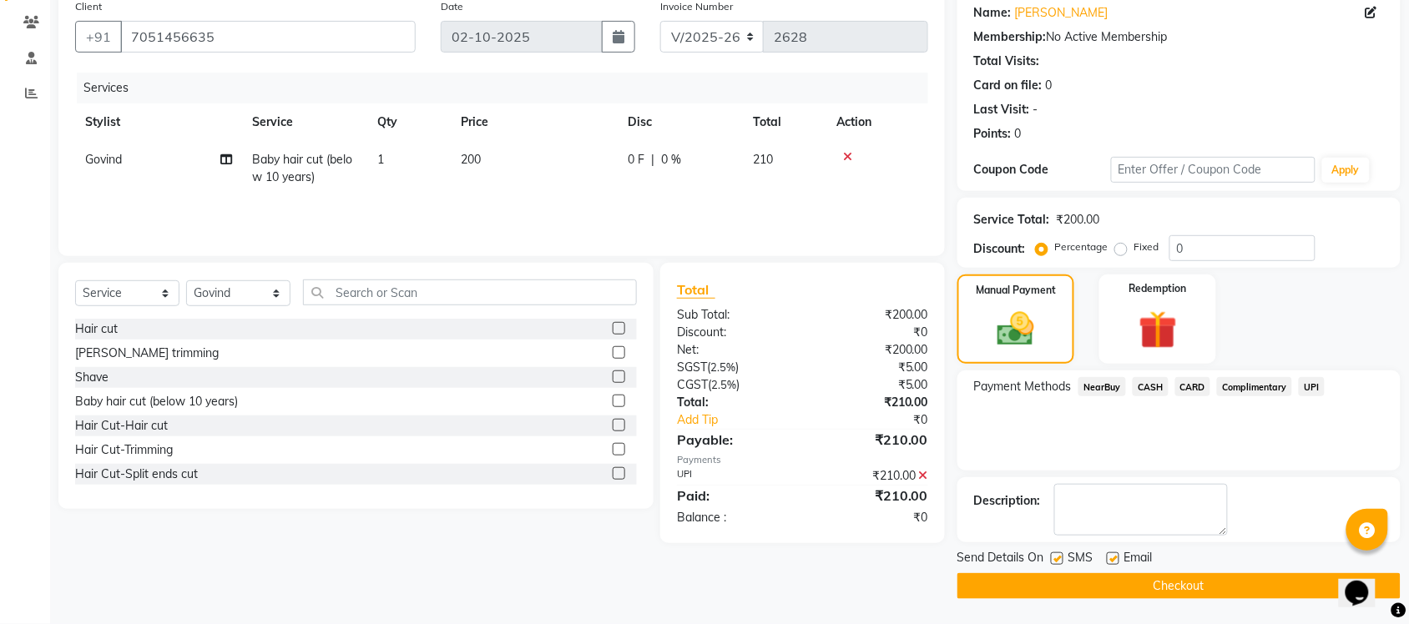
click at [1189, 584] on button "Checkout" at bounding box center [1178, 586] width 443 height 26
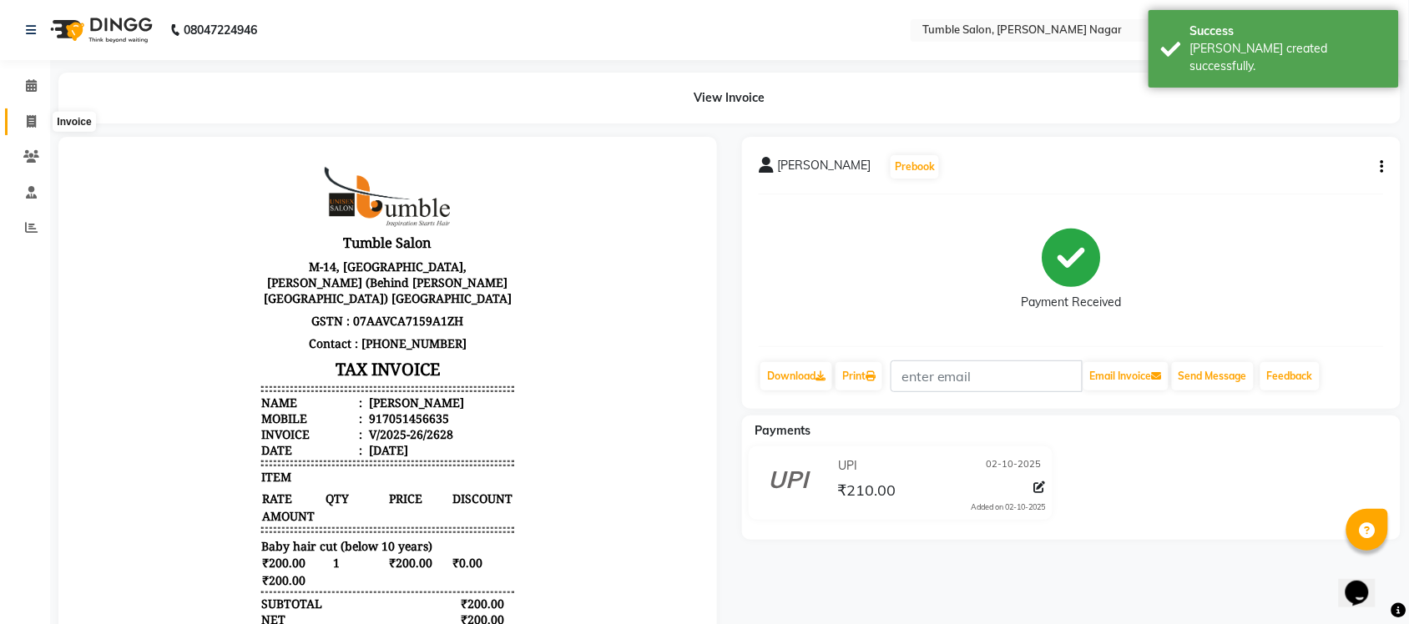
click at [29, 117] on icon at bounding box center [31, 121] width 9 height 13
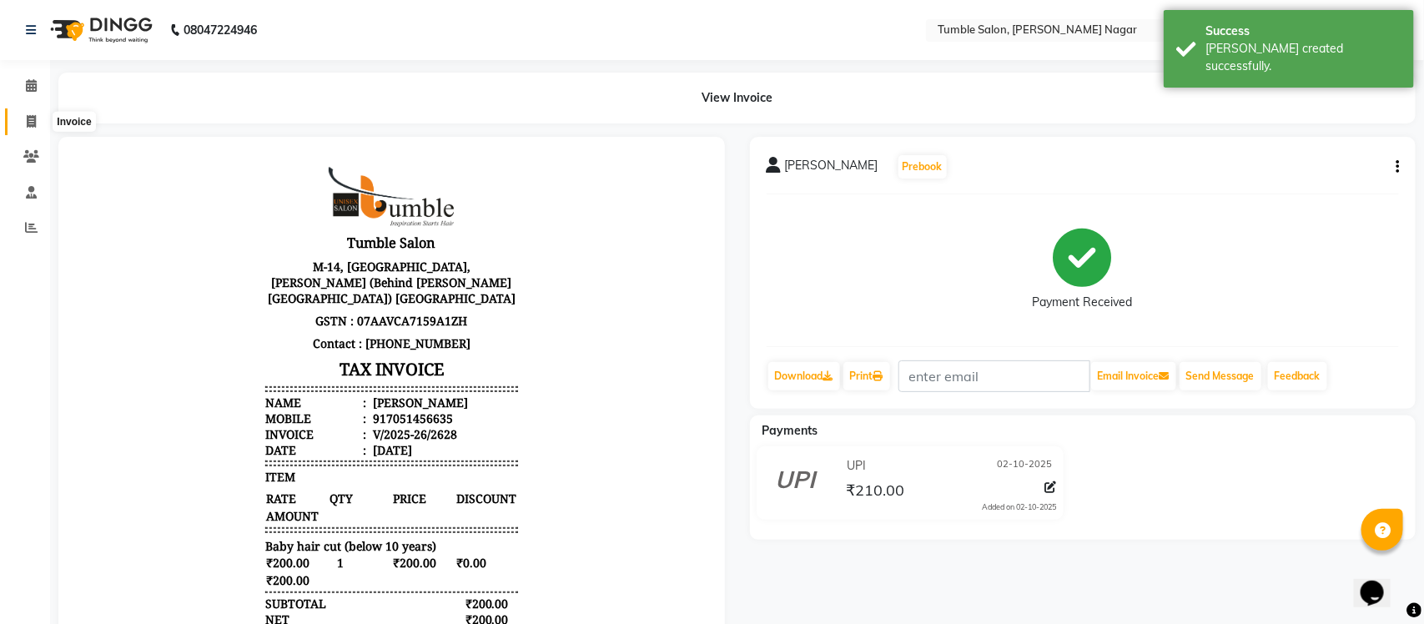
select select "8207"
select select "service"
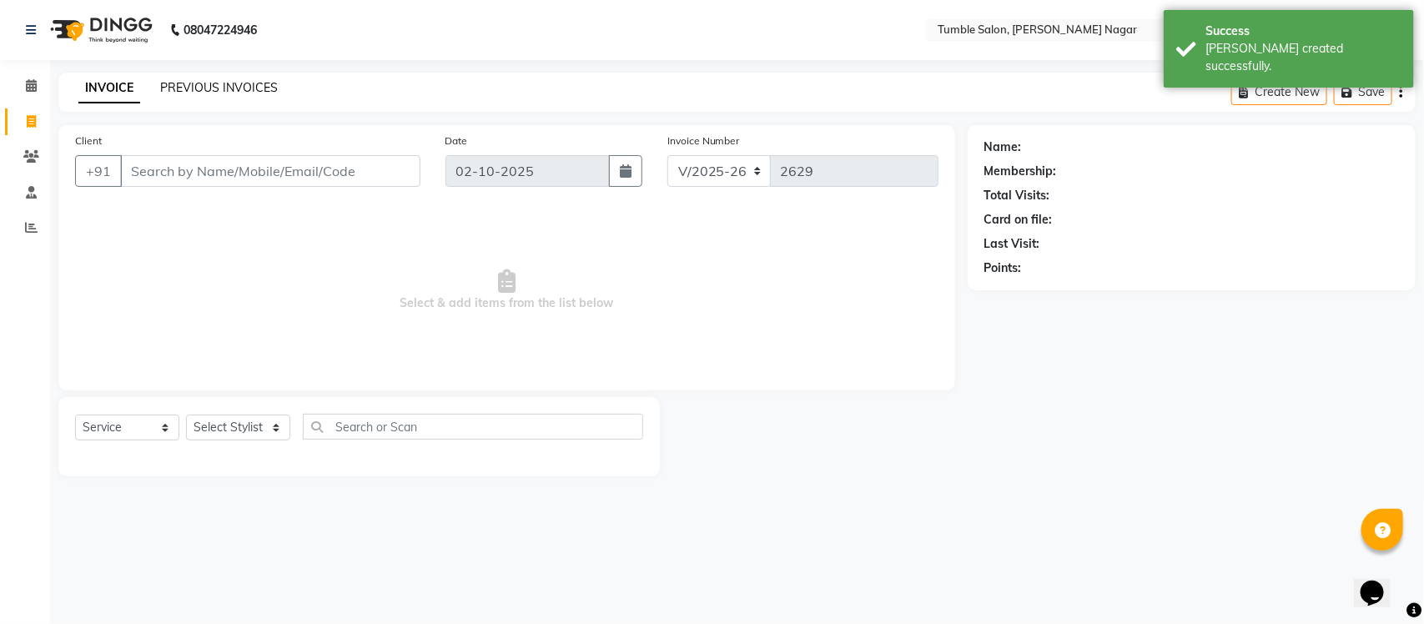
click at [202, 83] on link "PREVIOUS INVOICES" at bounding box center [219, 87] width 118 height 15
